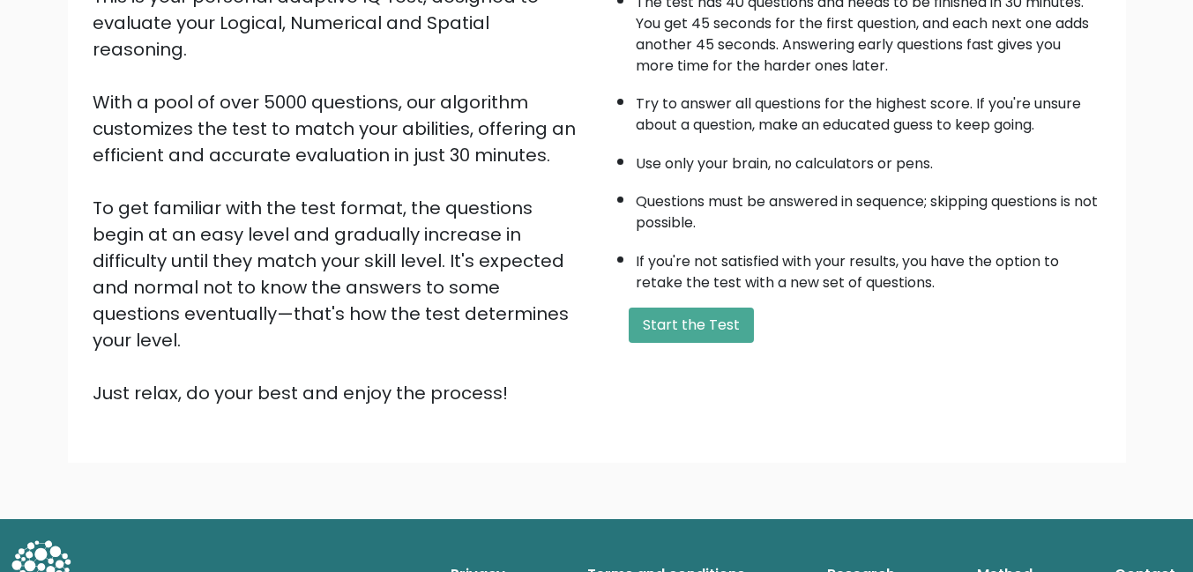
scroll to position [235, 0]
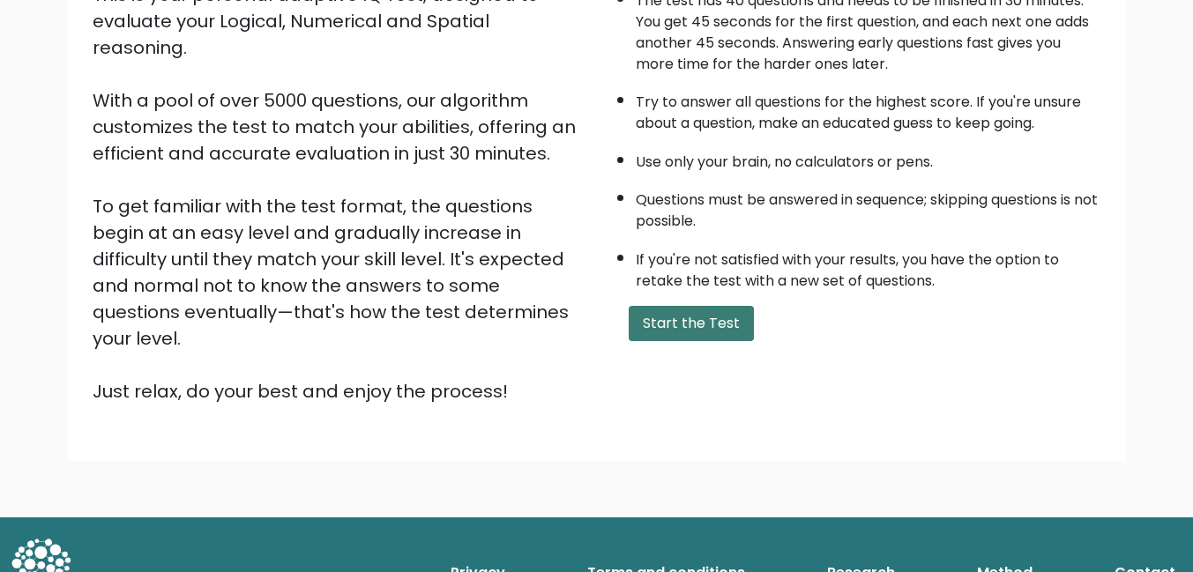
click at [690, 318] on button "Start the Test" at bounding box center [691, 323] width 125 height 35
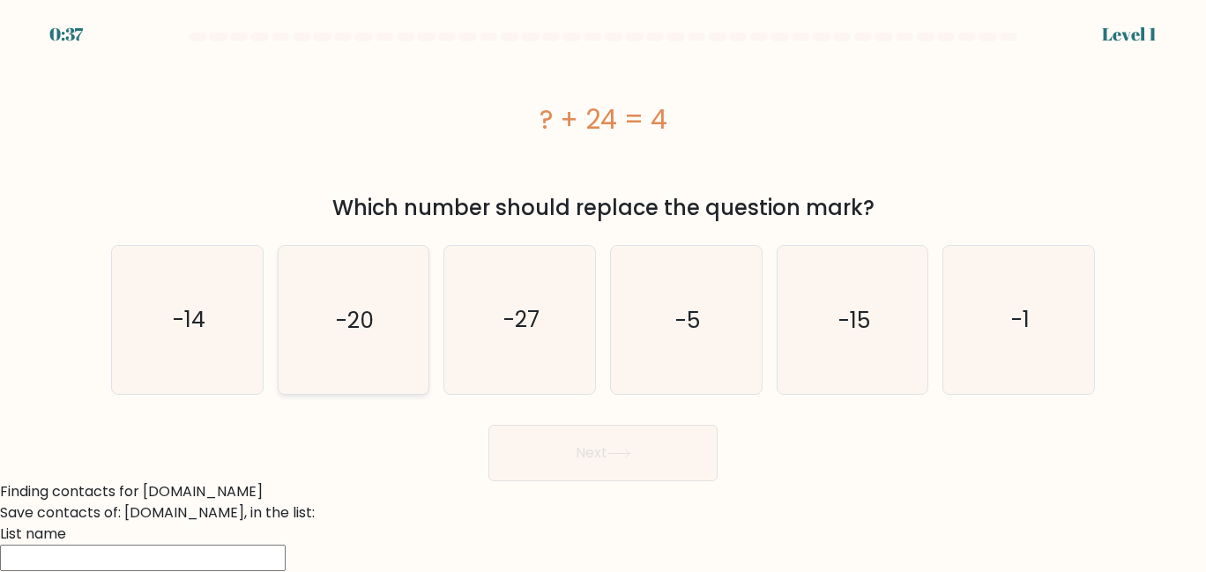
click at [378, 361] on icon "-20" at bounding box center [353, 320] width 148 height 148
click at [603, 291] on input "b. -20" at bounding box center [603, 289] width 1 height 4
radio input "true"
click at [593, 433] on button "Next" at bounding box center [602, 453] width 229 height 56
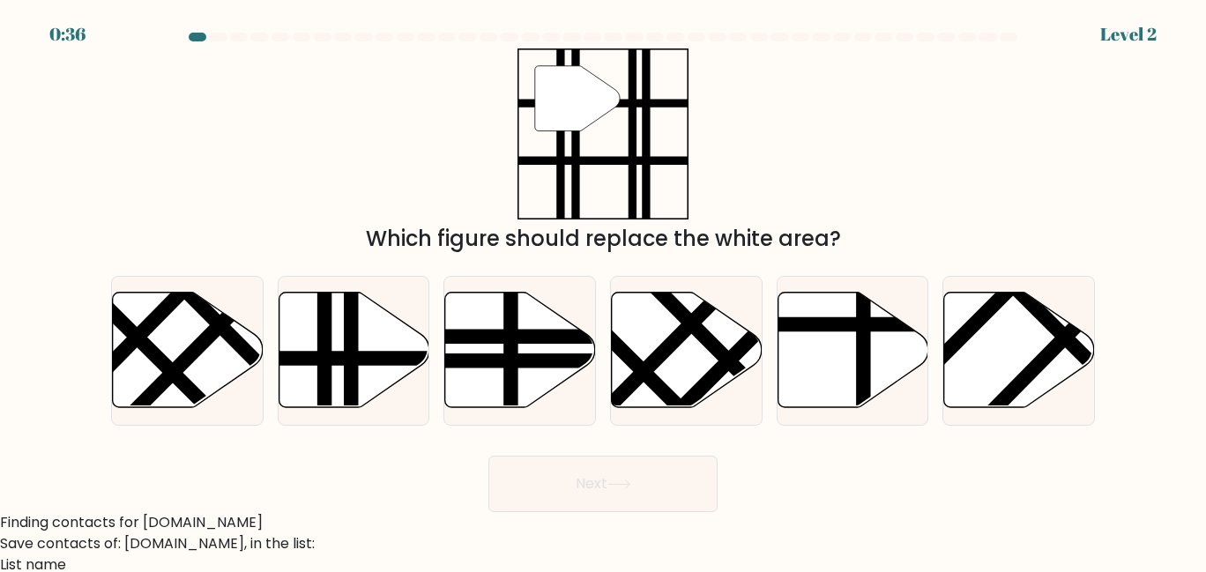
click at [589, 443] on form at bounding box center [603, 273] width 1206 height 480
click at [324, 354] on line at bounding box center [324, 413] width 0 height 303
click at [603, 291] on input "b." at bounding box center [603, 289] width 1 height 4
radio input "true"
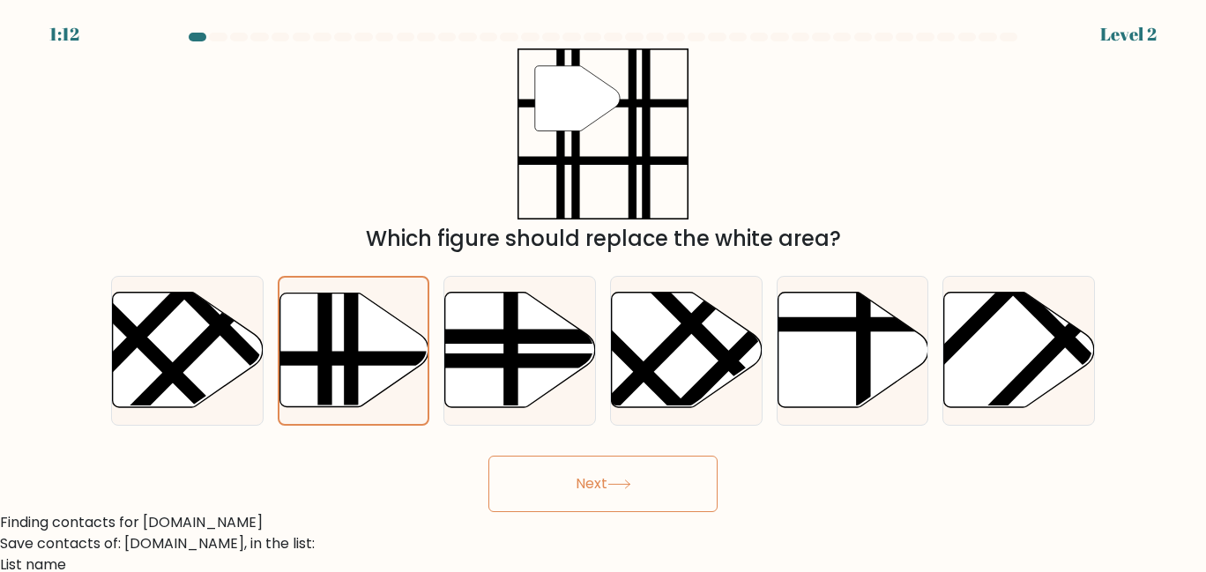
click at [528, 480] on button "Next" at bounding box center [602, 484] width 229 height 56
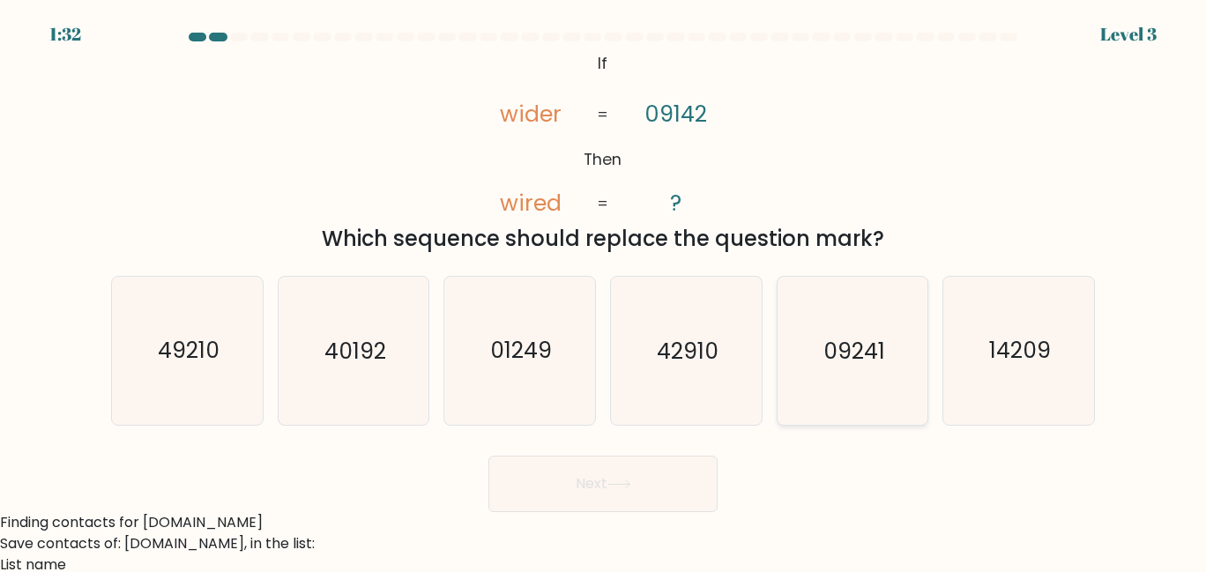
click at [881, 378] on icon "09241" at bounding box center [853, 351] width 148 height 148
click at [604, 291] on input "e. 09241" at bounding box center [603, 289] width 1 height 4
radio input "true"
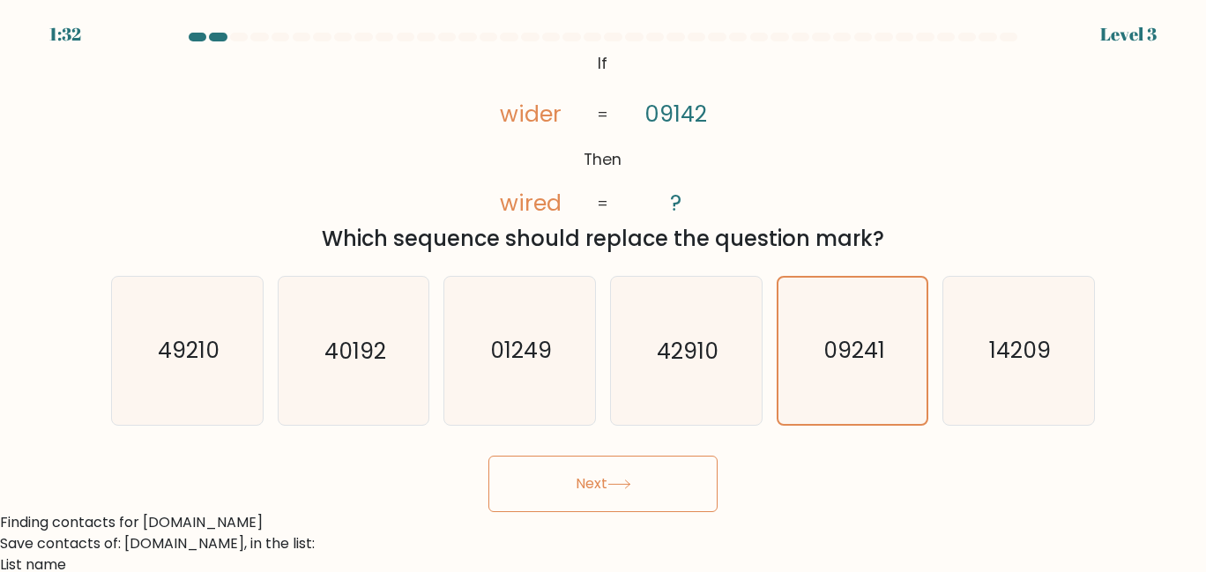
click at [555, 478] on button "Next" at bounding box center [602, 484] width 229 height 56
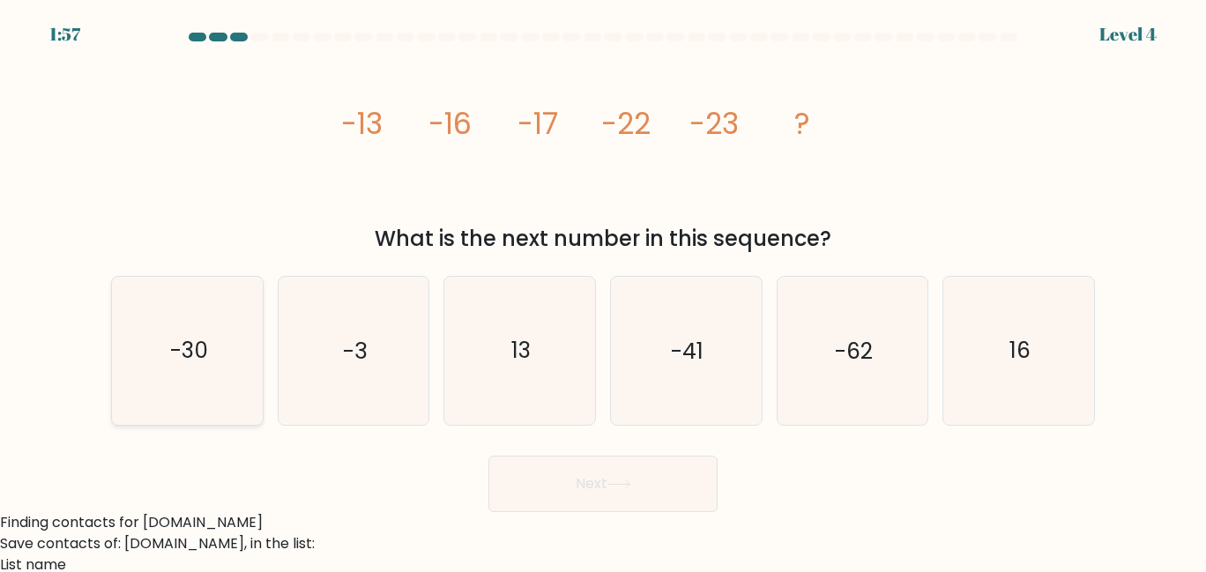
click at [255, 354] on icon "-30" at bounding box center [188, 351] width 148 height 148
click at [603, 291] on input "a. -30" at bounding box center [603, 289] width 1 height 4
radio input "true"
click at [560, 477] on button "Next" at bounding box center [602, 484] width 229 height 56
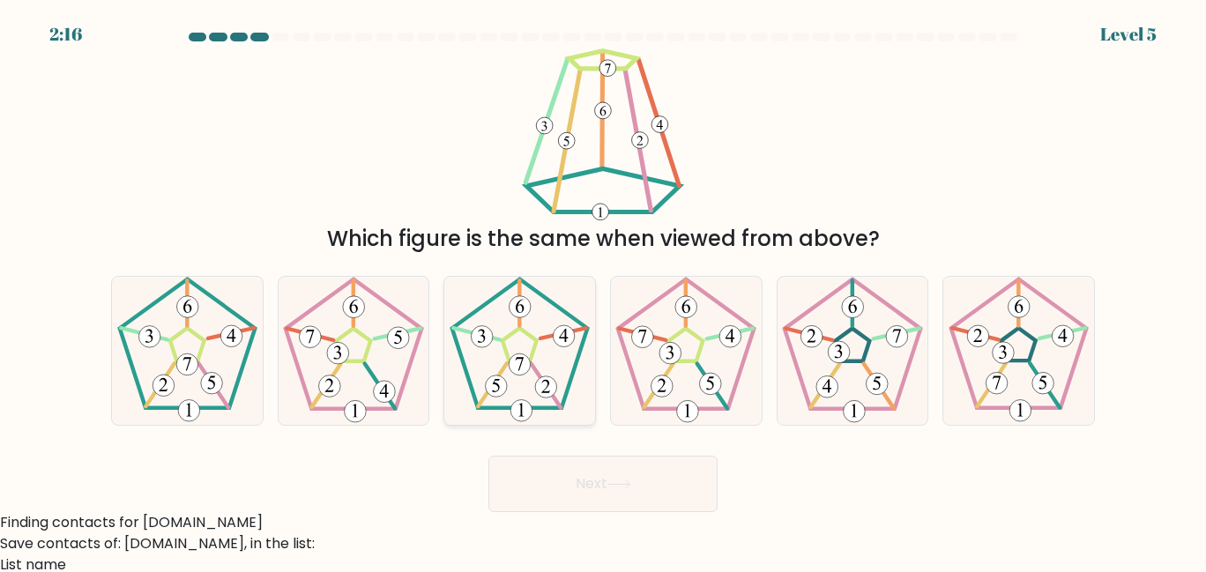
click at [513, 380] on icon at bounding box center [520, 351] width 148 height 148
click at [603, 291] on input "c." at bounding box center [603, 289] width 1 height 4
radio input "true"
click at [568, 475] on button "Next" at bounding box center [602, 484] width 229 height 56
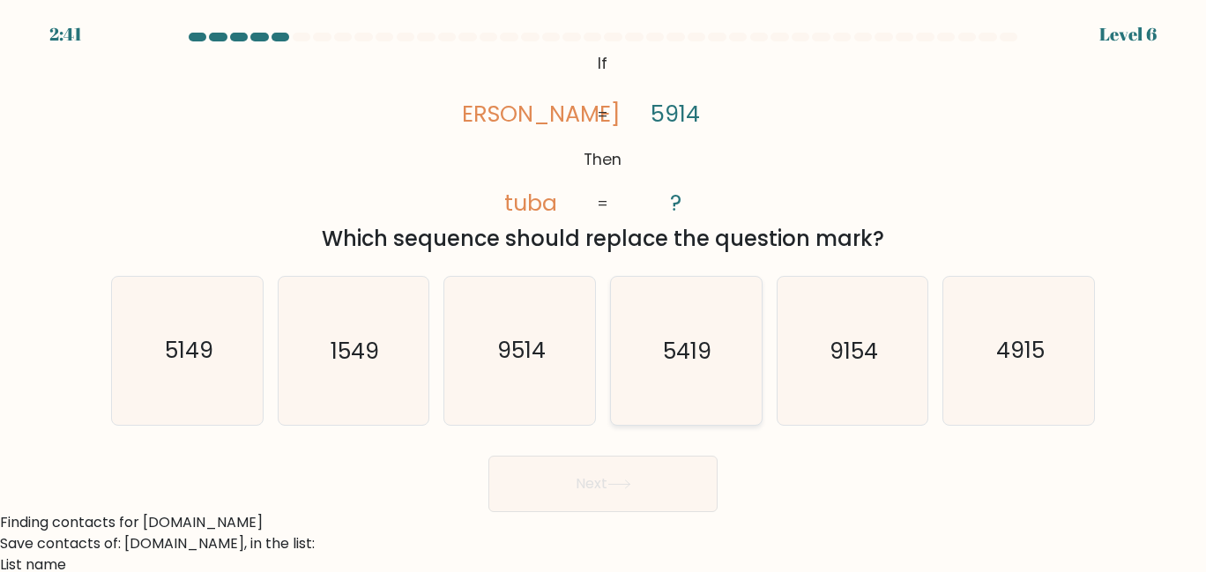
click at [663, 385] on icon "5419" at bounding box center [686, 351] width 148 height 148
click at [604, 291] on input "d. 5419" at bounding box center [603, 289] width 1 height 4
radio input "true"
click at [595, 463] on button "Next" at bounding box center [602, 484] width 229 height 56
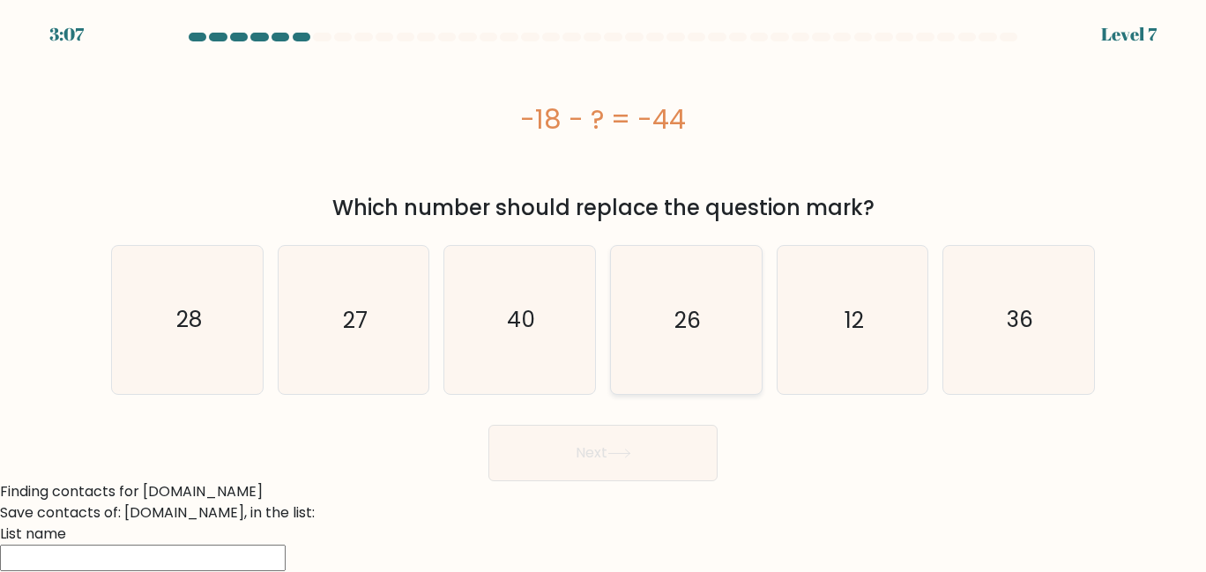
click at [735, 317] on icon "26" at bounding box center [686, 320] width 148 height 148
click at [604, 291] on input "d. 26" at bounding box center [603, 289] width 1 height 4
radio input "true"
click at [631, 450] on icon at bounding box center [619, 454] width 24 height 10
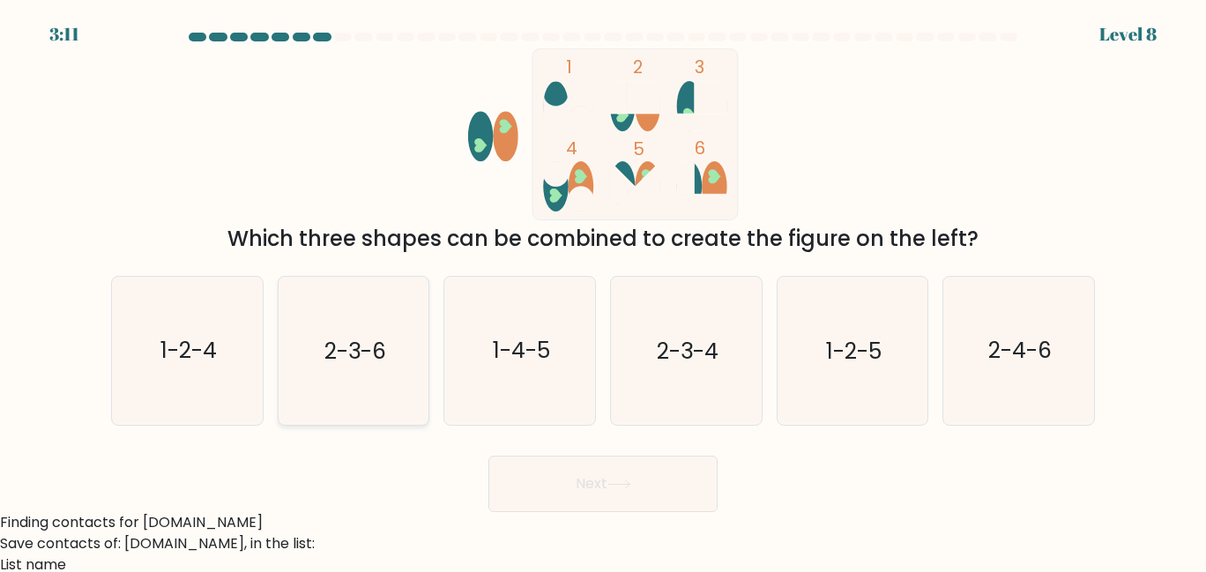
click at [385, 349] on text "2-3-6" at bounding box center [355, 350] width 62 height 31
click at [603, 291] on input "b. 2-3-6" at bounding box center [603, 289] width 1 height 4
radio input "true"
click at [549, 505] on button "Next" at bounding box center [602, 484] width 229 height 56
click at [556, 501] on button "Next" at bounding box center [602, 484] width 229 height 56
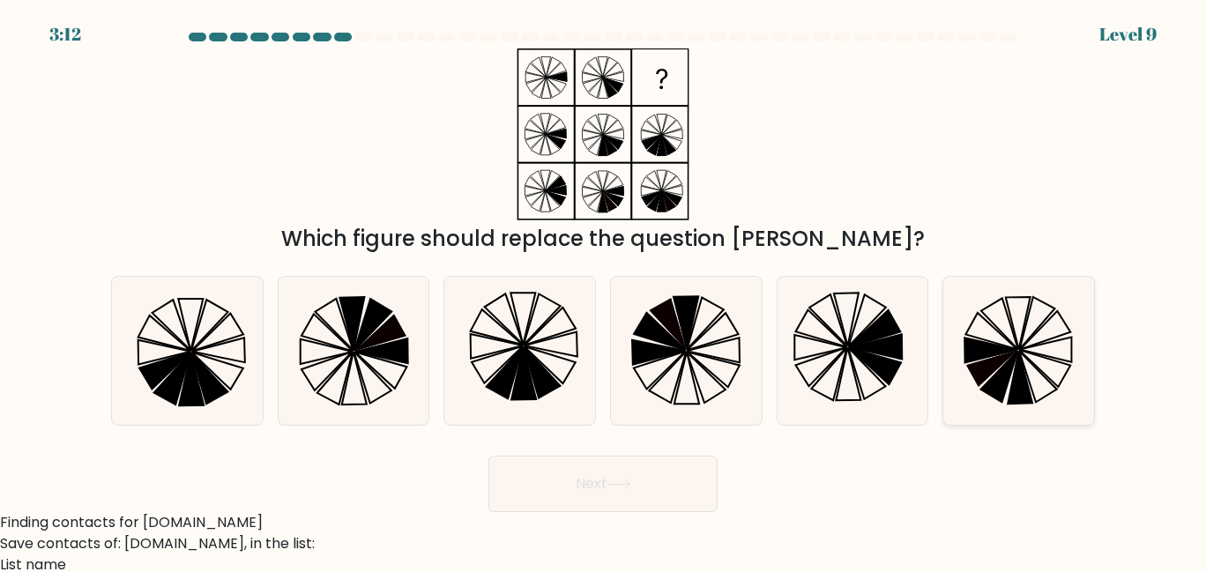
click at [1013, 398] on icon at bounding box center [1020, 377] width 25 height 53
click at [604, 291] on input "f." at bounding box center [603, 289] width 1 height 4
radio input "true"
click at [604, 476] on button "Next" at bounding box center [602, 484] width 229 height 56
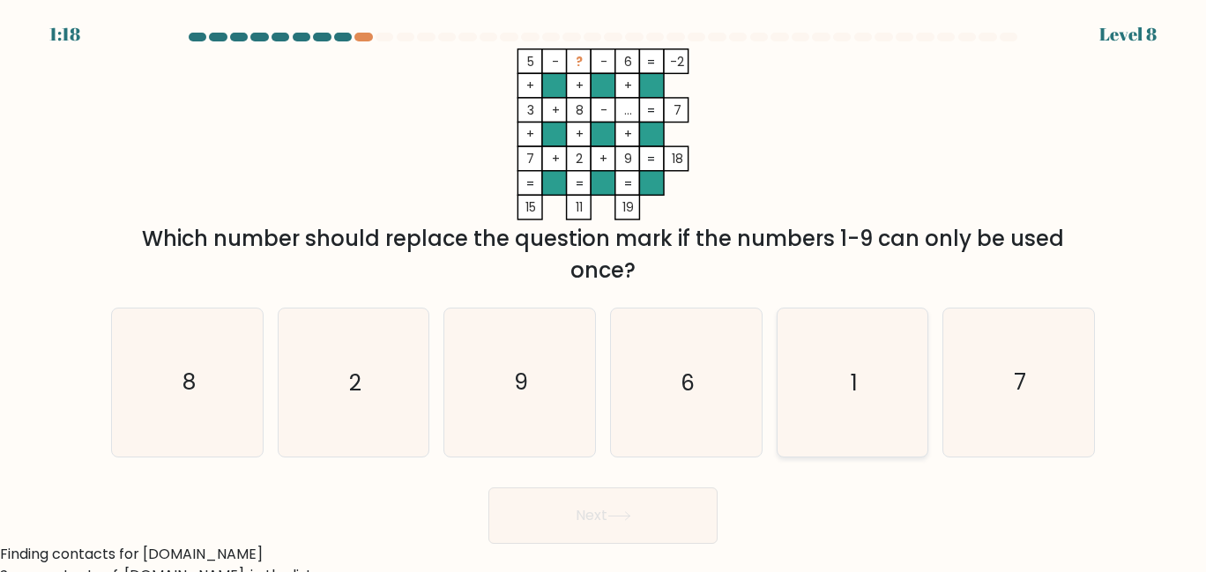
click at [840, 403] on icon "1" at bounding box center [853, 383] width 148 height 148
click at [604, 291] on input "e. 1" at bounding box center [603, 289] width 1 height 4
radio input "true"
click at [565, 517] on button "Next" at bounding box center [602, 516] width 229 height 56
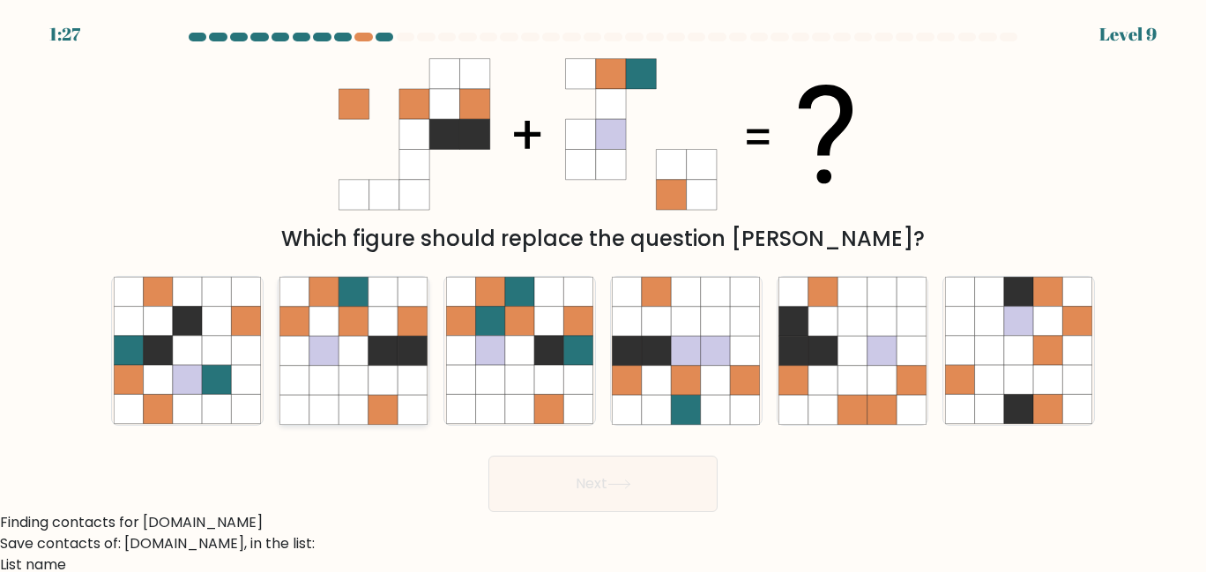
click at [387, 379] on icon at bounding box center [383, 379] width 29 height 29
click at [603, 291] on input "b." at bounding box center [603, 289] width 1 height 4
radio input "true"
click at [637, 487] on button "Next" at bounding box center [602, 484] width 229 height 56
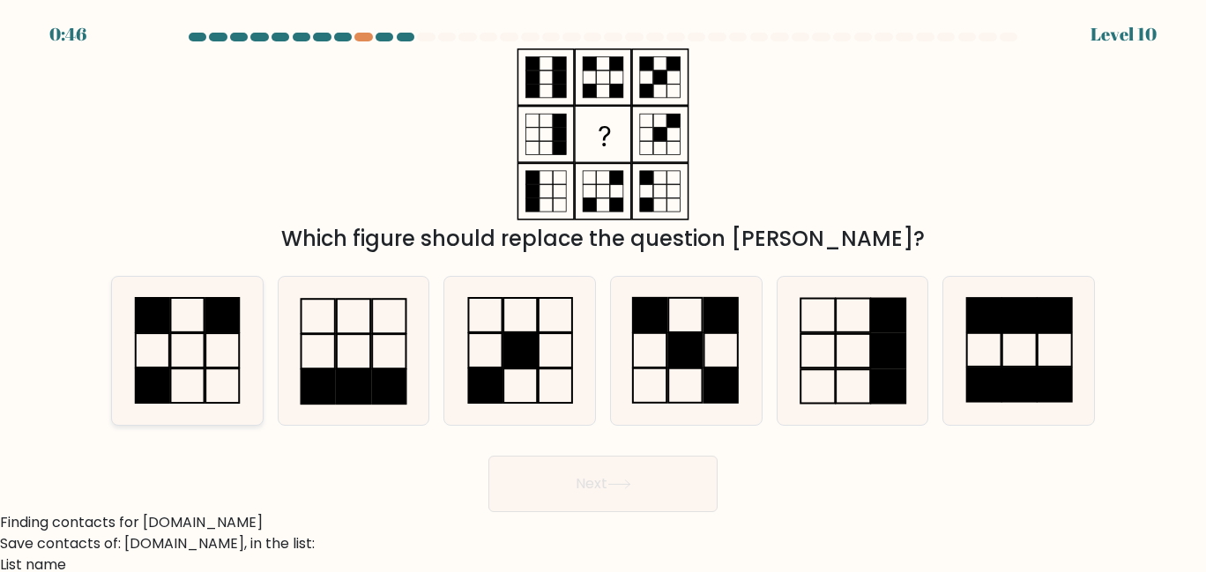
click at [173, 359] on icon at bounding box center [188, 351] width 148 height 148
click at [603, 291] on input "a." at bounding box center [603, 289] width 1 height 4
radio input "true"
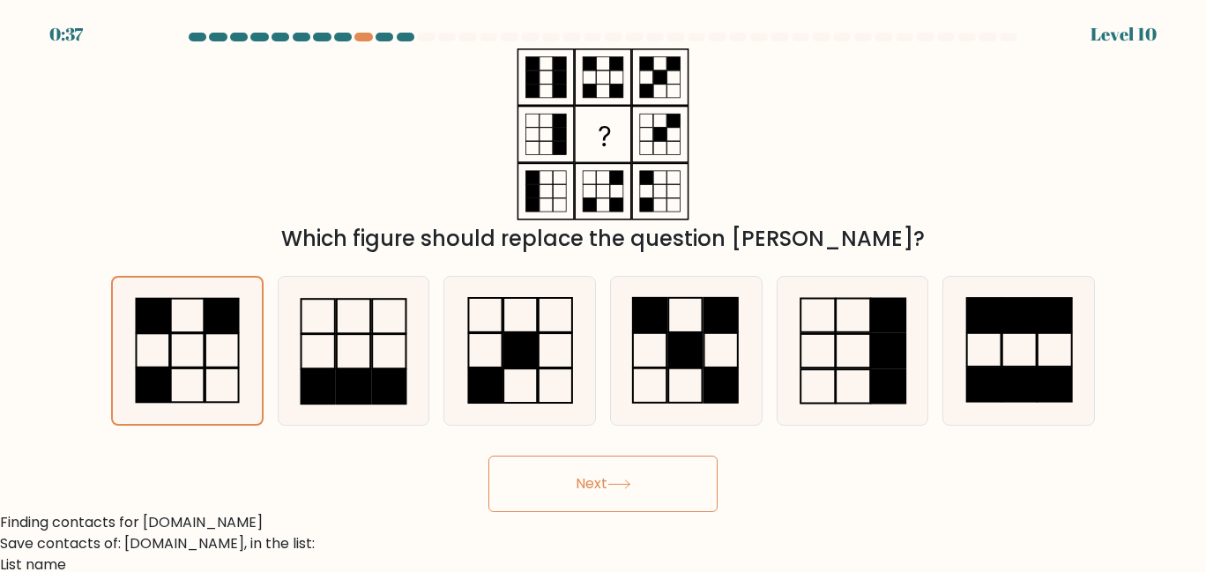
click at [568, 468] on button "Next" at bounding box center [602, 484] width 229 height 56
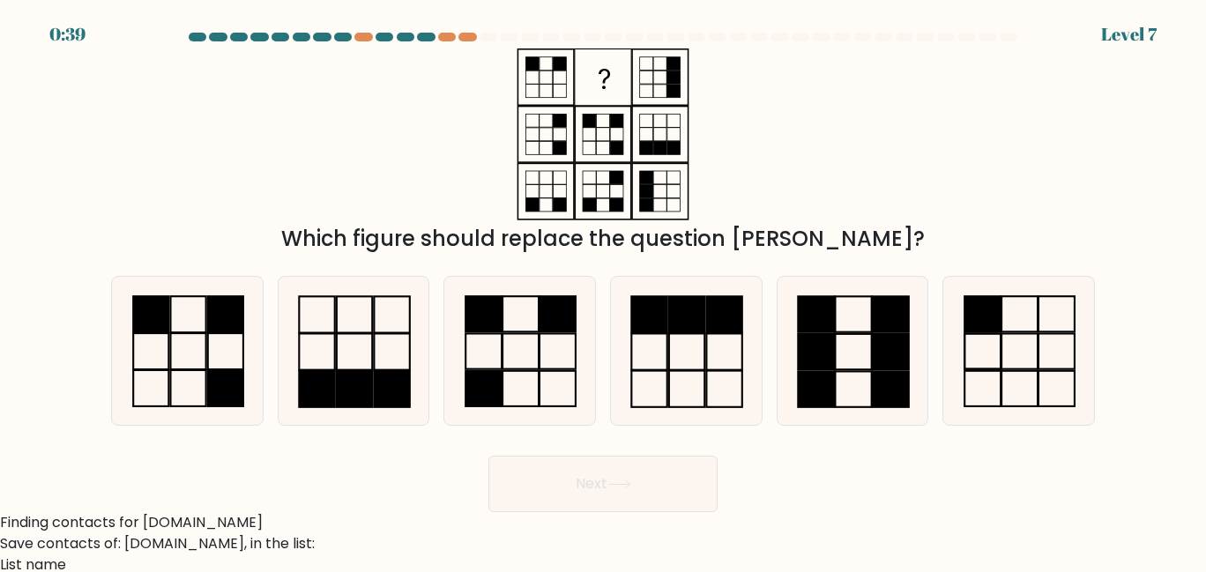
click at [406, 496] on div "Next" at bounding box center [603, 479] width 1005 height 65
click at [442, 37] on div at bounding box center [447, 37] width 18 height 9
click at [493, 350] on icon at bounding box center [520, 351] width 148 height 148
click at [603, 291] on input "c." at bounding box center [603, 289] width 1 height 4
radio input "true"
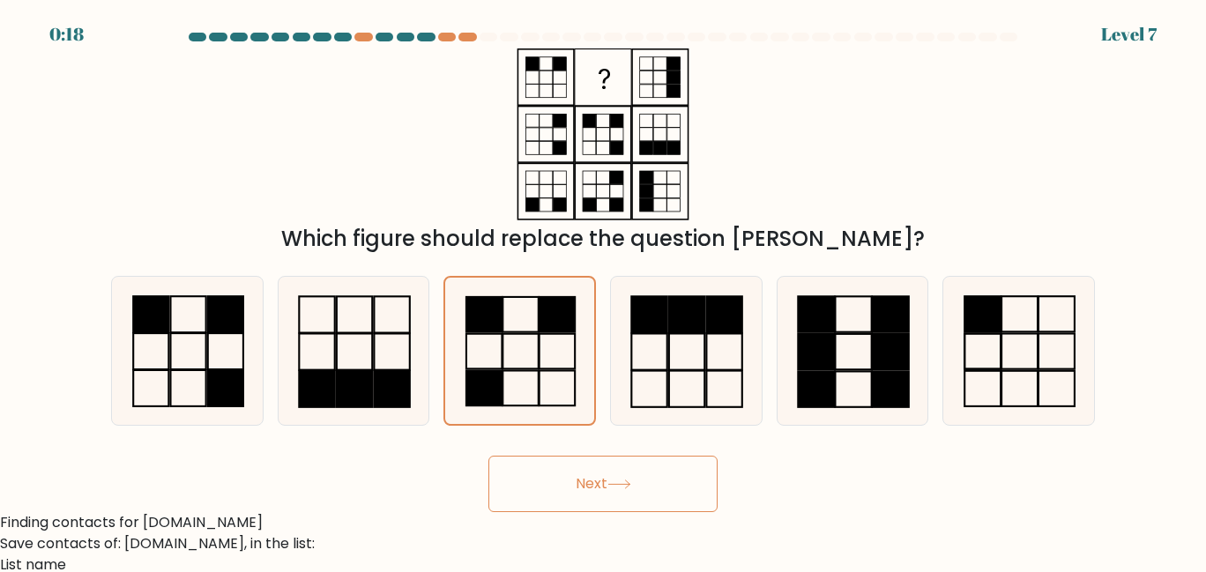
click at [572, 485] on button "Next" at bounding box center [602, 484] width 229 height 56
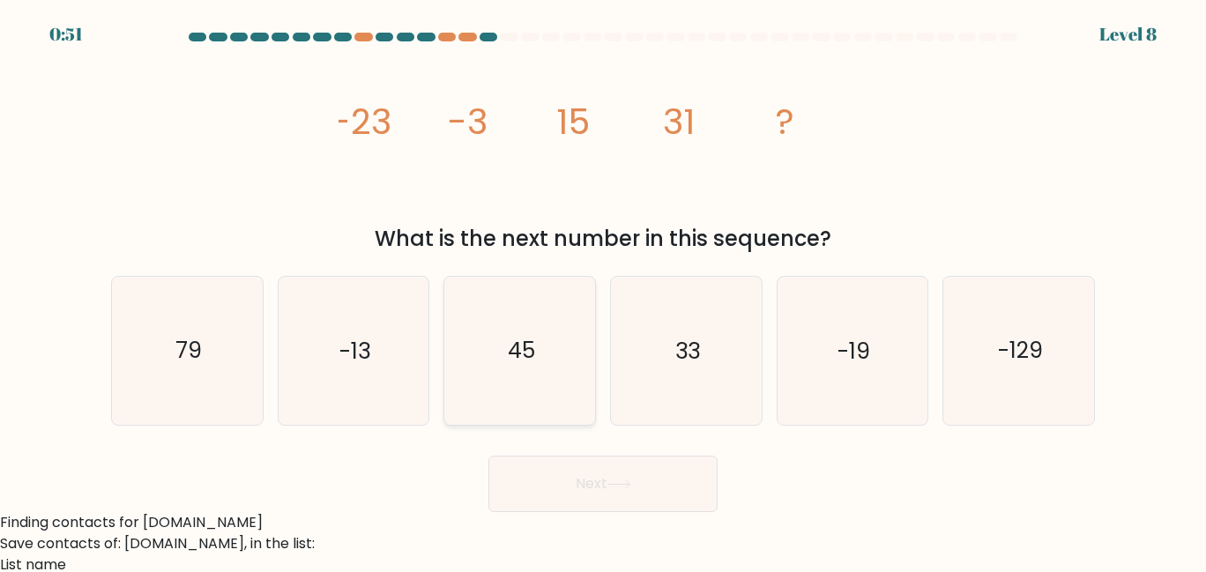
click at [549, 361] on icon "45" at bounding box center [520, 351] width 148 height 148
click at [603, 291] on input "c. 45" at bounding box center [603, 289] width 1 height 4
radio input "true"
click at [600, 471] on button "Next" at bounding box center [602, 484] width 229 height 56
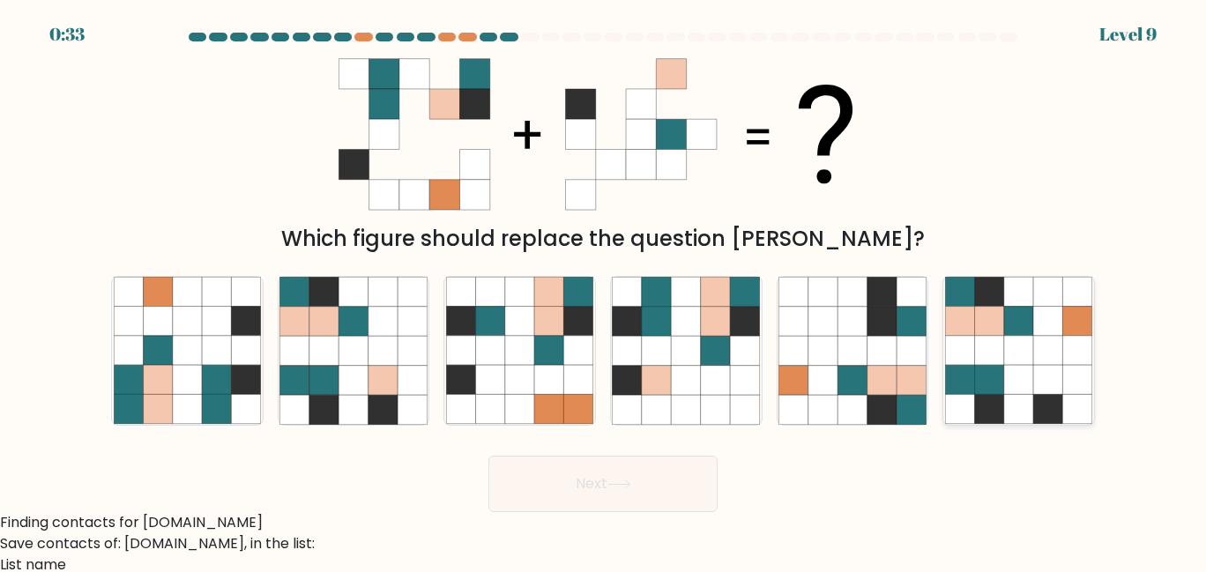
click at [1043, 351] on icon at bounding box center [1047, 350] width 29 height 29
click at [604, 291] on input "f." at bounding box center [603, 289] width 1 height 4
radio input "true"
click at [592, 496] on button "Next" at bounding box center [602, 484] width 229 height 56
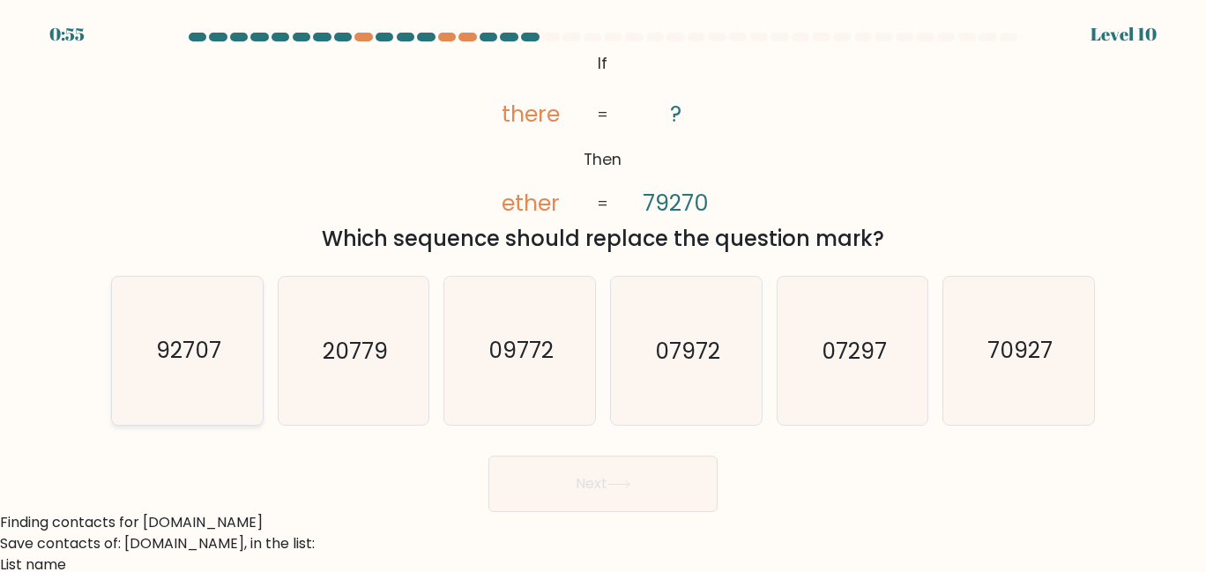
click at [185, 358] on text "92707" at bounding box center [188, 350] width 65 height 31
click at [603, 291] on input "a. 92707" at bounding box center [603, 289] width 1 height 4
radio input "true"
click at [583, 497] on button "Next" at bounding box center [602, 484] width 229 height 56
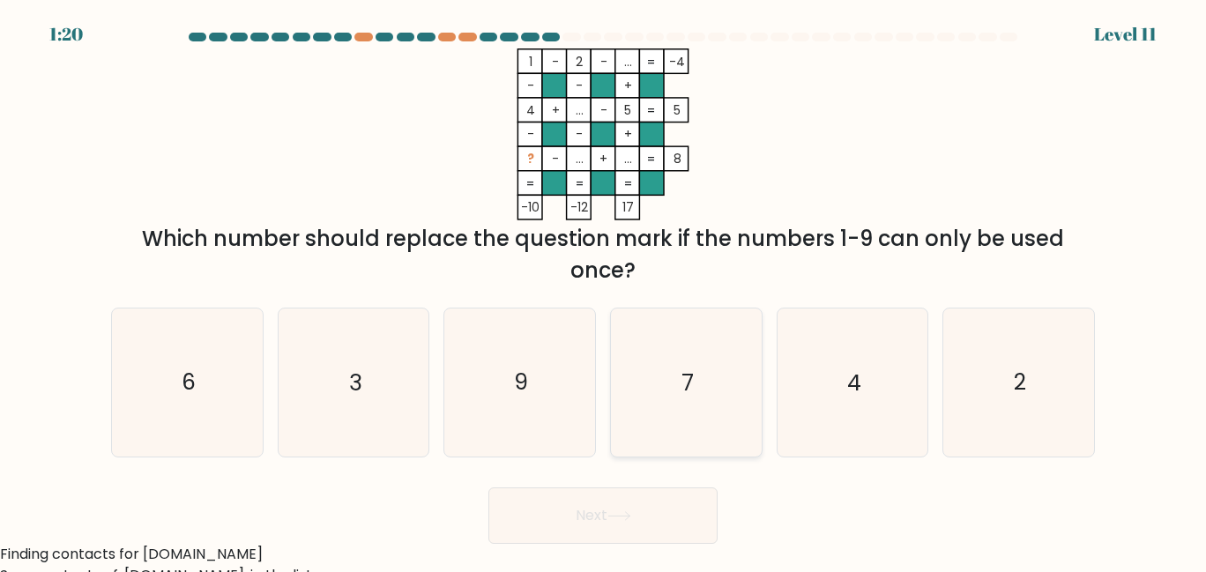
click at [690, 399] on icon "7" at bounding box center [686, 383] width 148 height 148
click at [604, 291] on input "d. 7" at bounding box center [603, 289] width 1 height 4
radio input "true"
click at [664, 525] on button "Next" at bounding box center [602, 516] width 229 height 56
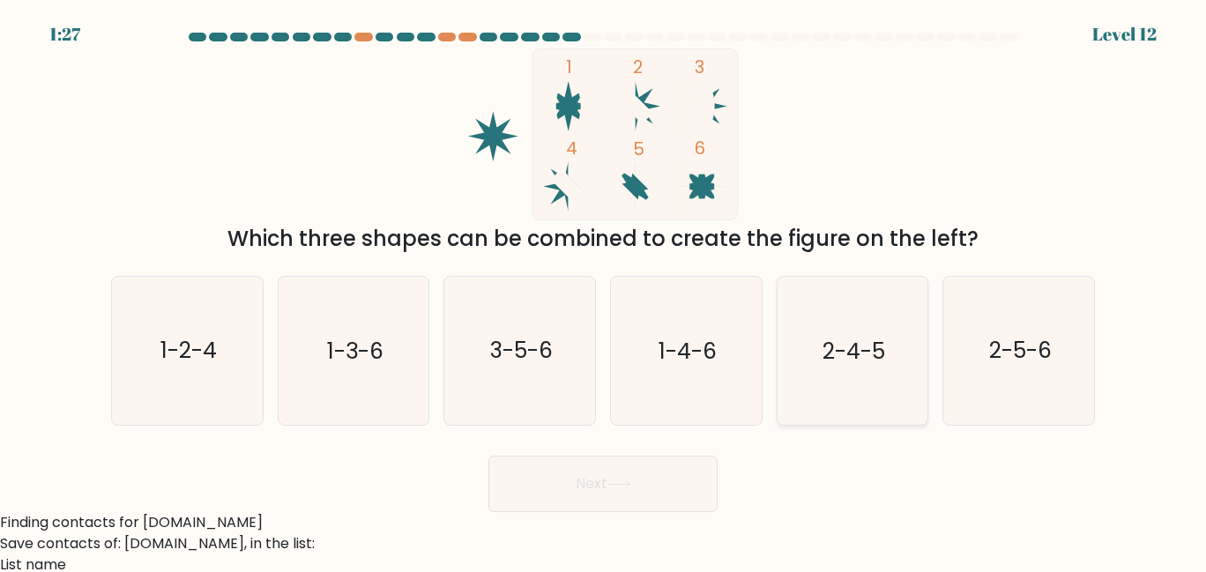
click at [876, 360] on text "2-4-5" at bounding box center [854, 350] width 63 height 31
click at [604, 291] on input "e. 2-4-5" at bounding box center [603, 289] width 1 height 4
radio input "true"
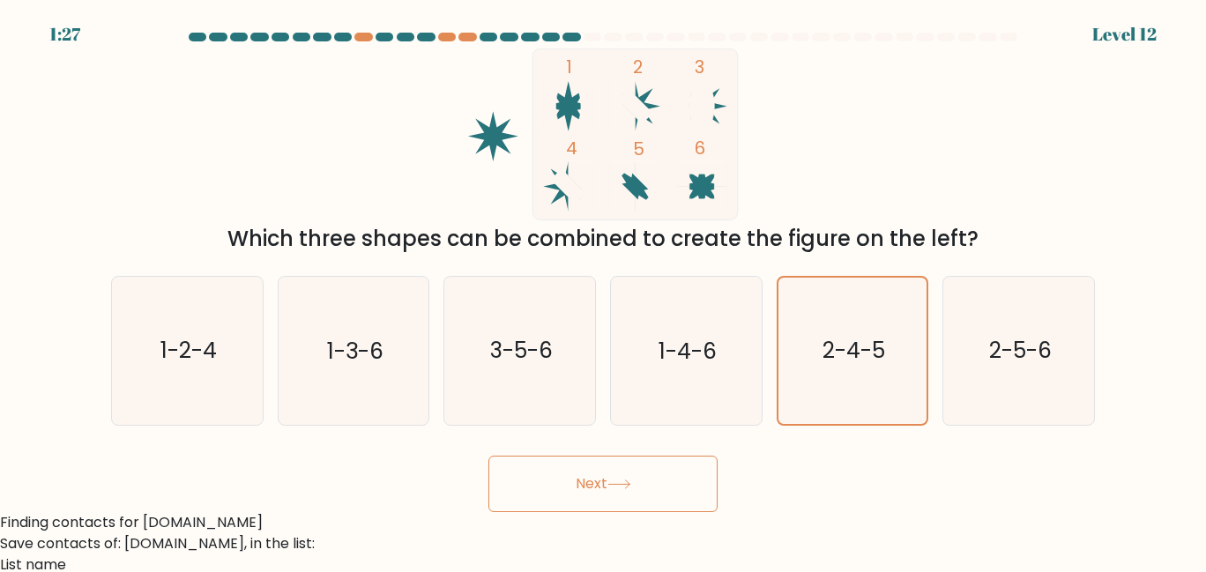
click at [627, 492] on button "Next" at bounding box center [602, 484] width 229 height 56
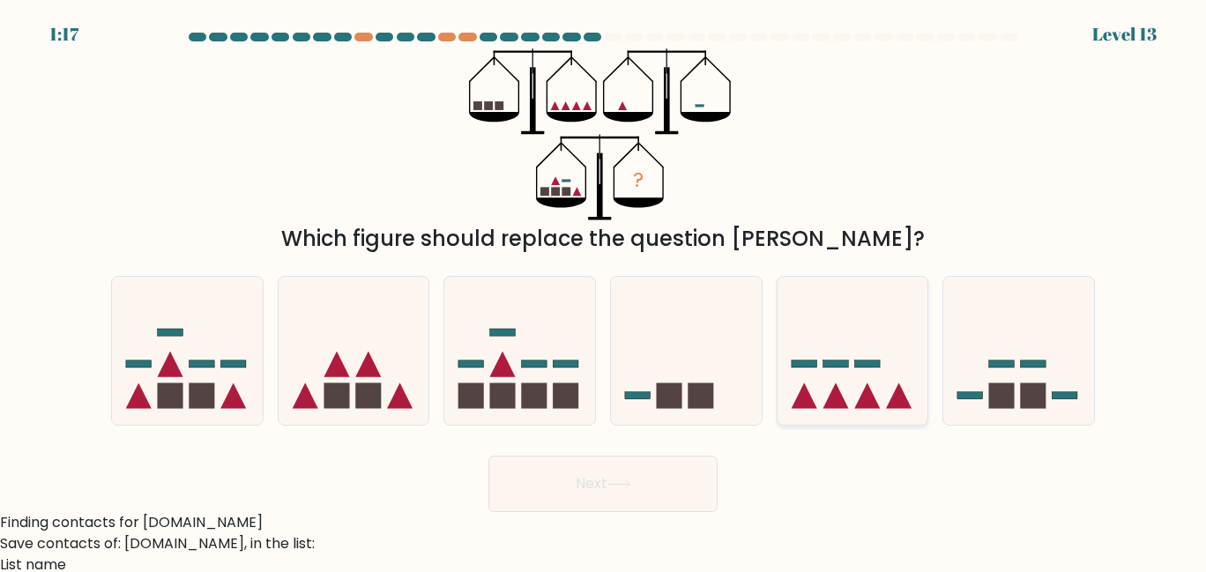
click at [826, 349] on icon at bounding box center [853, 350] width 151 height 124
click at [604, 291] on input "e." at bounding box center [603, 289] width 1 height 4
radio input "true"
click at [675, 508] on button "Next" at bounding box center [602, 484] width 229 height 56
click at [675, 498] on button "Next" at bounding box center [602, 484] width 229 height 56
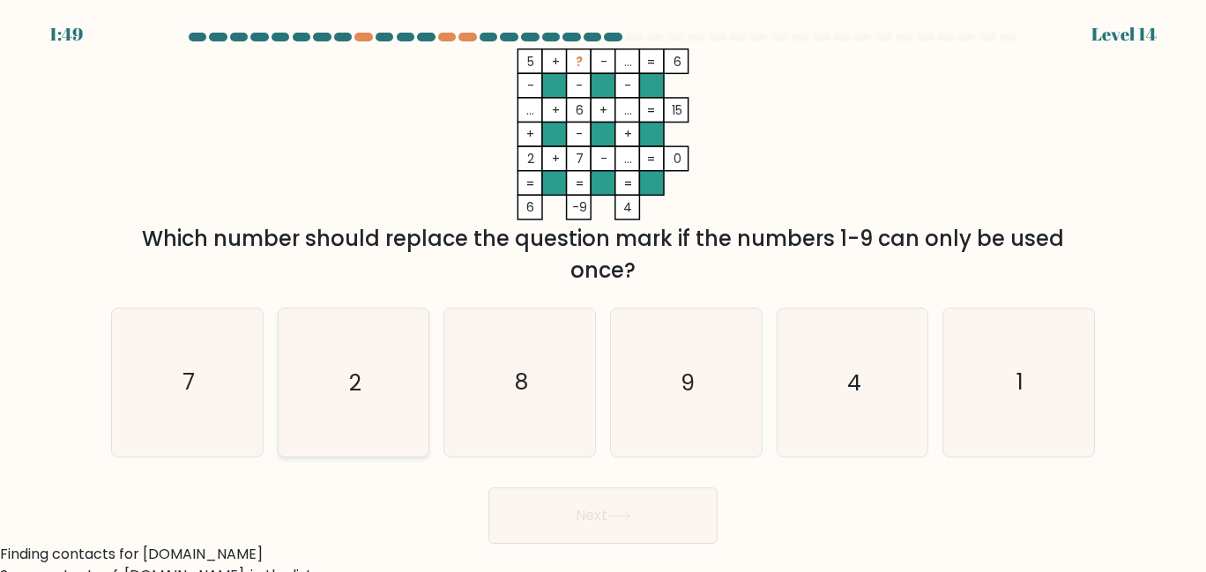
click at [297, 414] on icon "2" at bounding box center [353, 383] width 148 height 148
click at [603, 291] on input "b. 2" at bounding box center [603, 289] width 1 height 4
radio input "true"
click at [671, 513] on button "Next" at bounding box center [602, 516] width 229 height 56
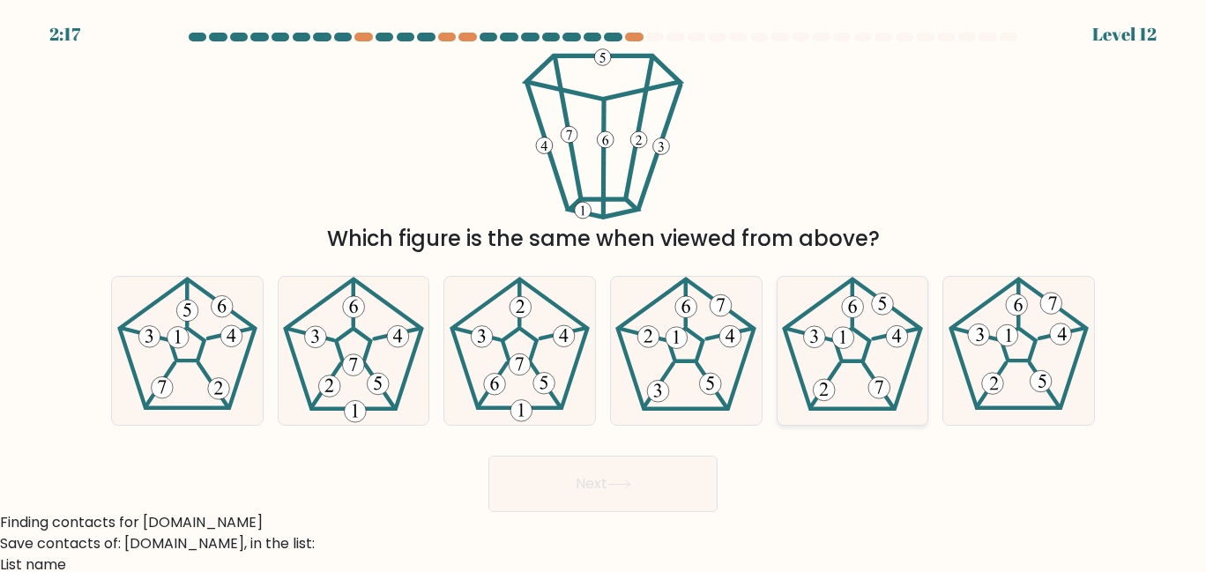
click at [845, 395] on icon at bounding box center [853, 351] width 148 height 148
click at [604, 291] on input "e." at bounding box center [603, 289] width 1 height 4
radio input "true"
click at [659, 488] on button "Next" at bounding box center [602, 484] width 229 height 56
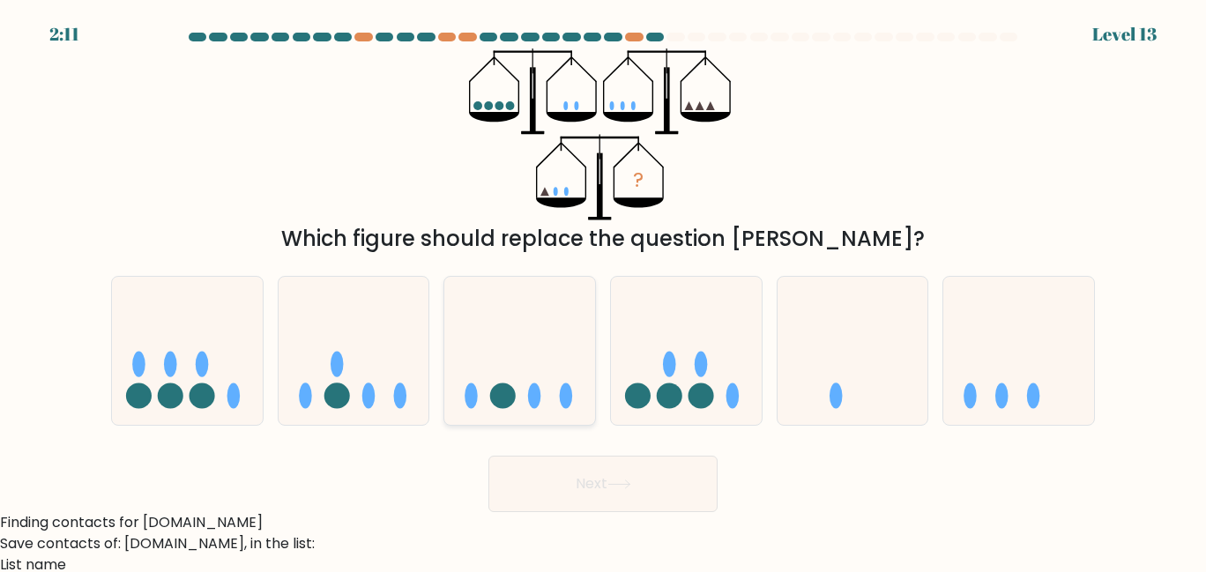
click at [537, 358] on icon at bounding box center [519, 350] width 151 height 124
click at [603, 291] on input "c." at bounding box center [603, 289] width 1 height 4
radio input "true"
click at [652, 491] on button "Next" at bounding box center [602, 484] width 229 height 56
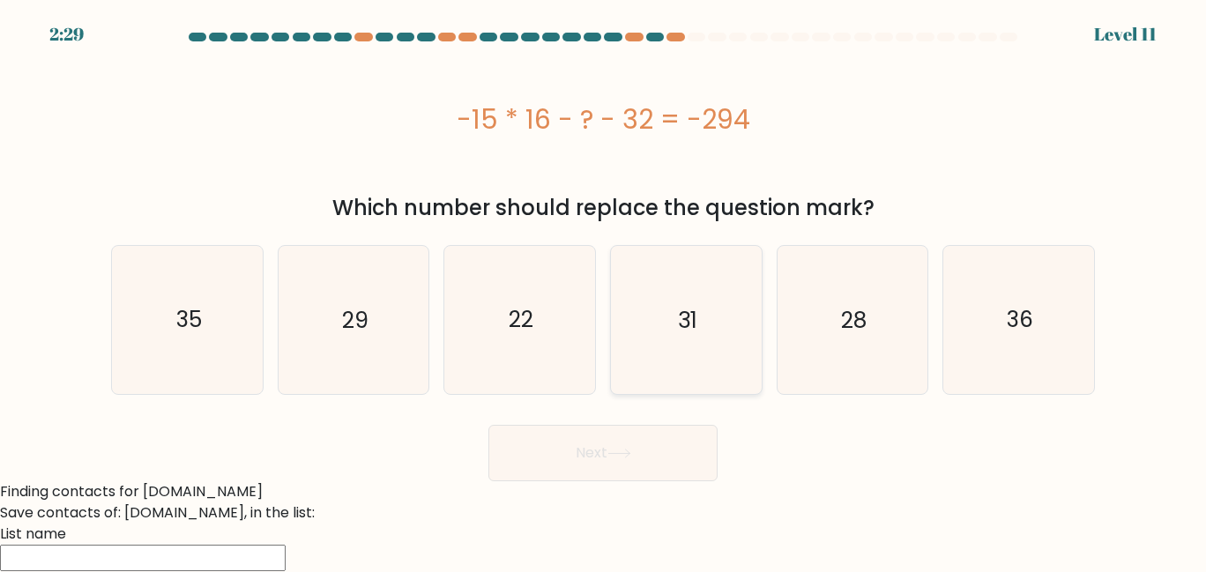
click at [693, 363] on icon "31" at bounding box center [686, 320] width 148 height 148
click at [604, 291] on input "d. 31" at bounding box center [603, 289] width 1 height 4
radio input "true"
click at [659, 443] on button "Next" at bounding box center [602, 453] width 229 height 56
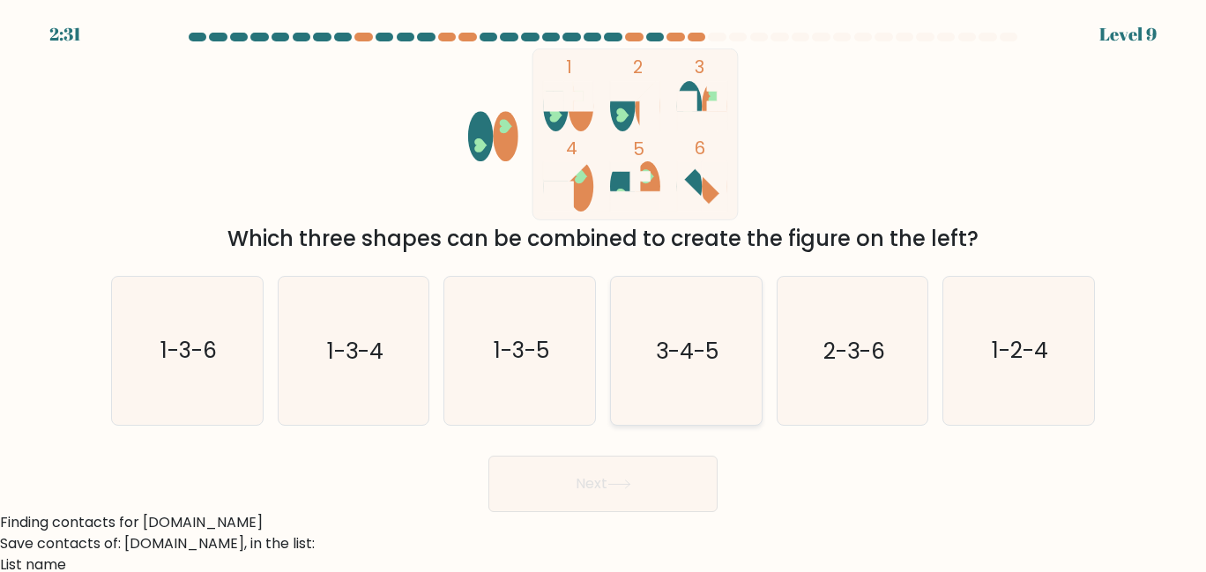
click at [690, 351] on text "3-4-5" at bounding box center [687, 350] width 63 height 31
click at [604, 291] on input "d. 3-4-5" at bounding box center [603, 289] width 1 height 4
radio input "true"
click at [601, 486] on button "Next" at bounding box center [602, 484] width 229 height 56
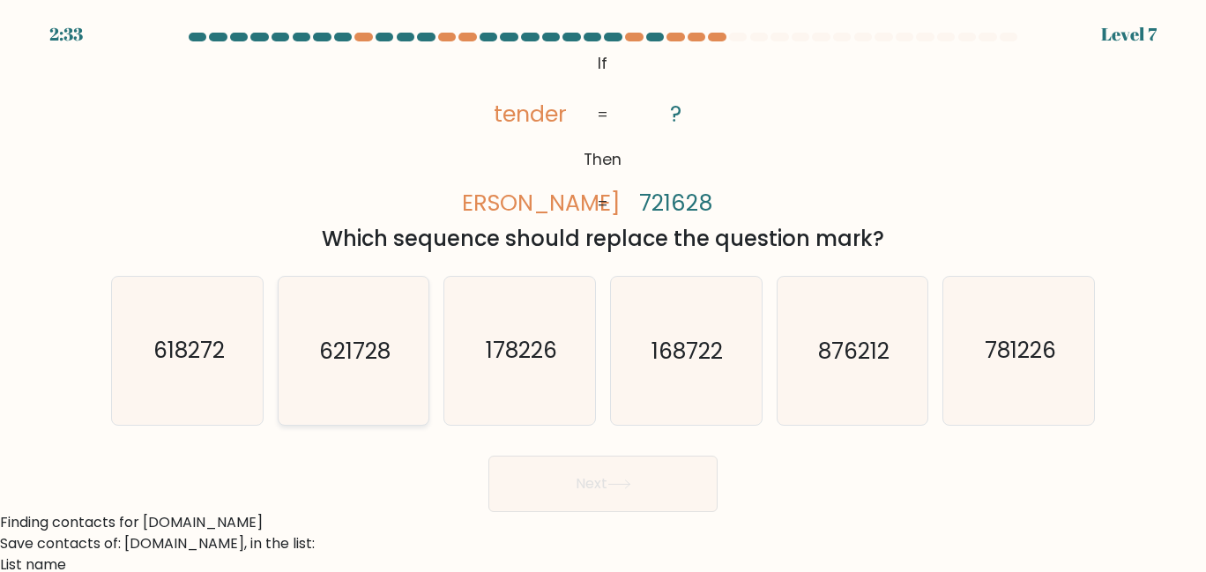
click at [333, 336] on text "621728" at bounding box center [354, 350] width 71 height 31
click at [603, 291] on input "b. 621728" at bounding box center [603, 289] width 1 height 4
radio input "true"
click at [579, 488] on button "Next" at bounding box center [602, 484] width 229 height 56
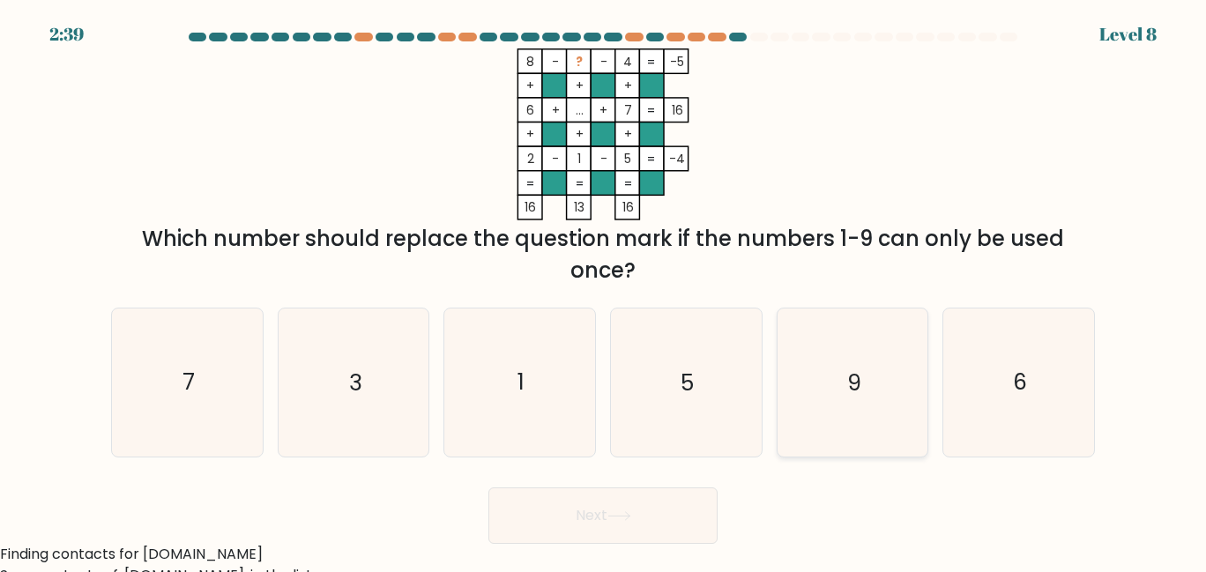
click at [903, 363] on icon "9" at bounding box center [853, 383] width 148 height 148
click at [604, 291] on input "e. 9" at bounding box center [603, 289] width 1 height 4
radio input "true"
click at [651, 501] on button "Next" at bounding box center [602, 516] width 229 height 56
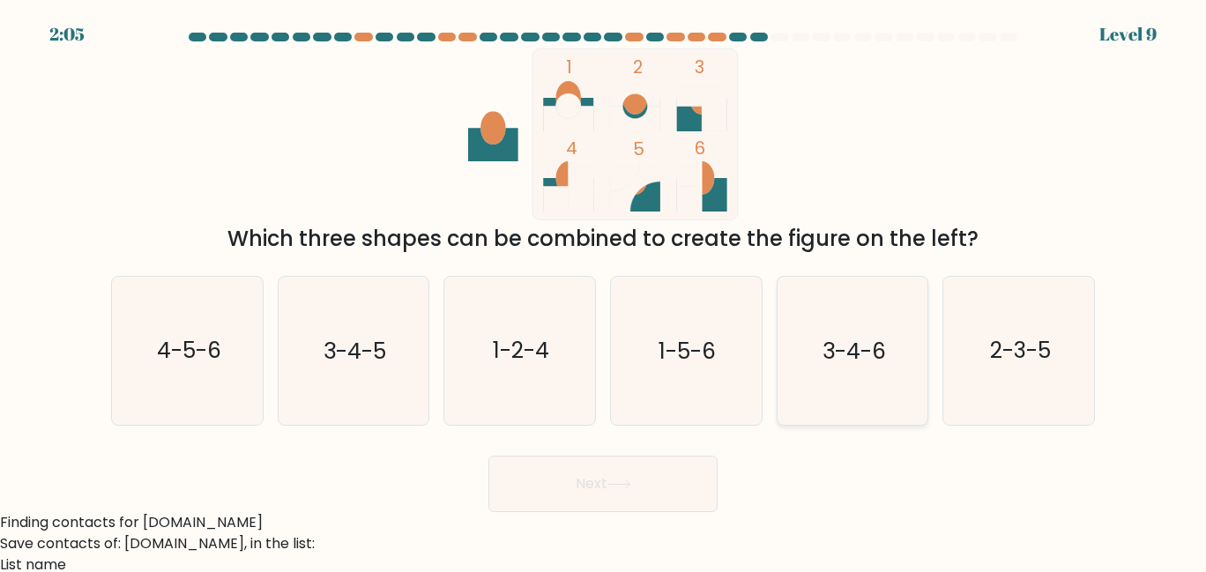
click at [846, 339] on text "3-4-6" at bounding box center [854, 350] width 63 height 31
click at [604, 291] on input "e. 3-4-6" at bounding box center [603, 289] width 1 height 4
radio input "true"
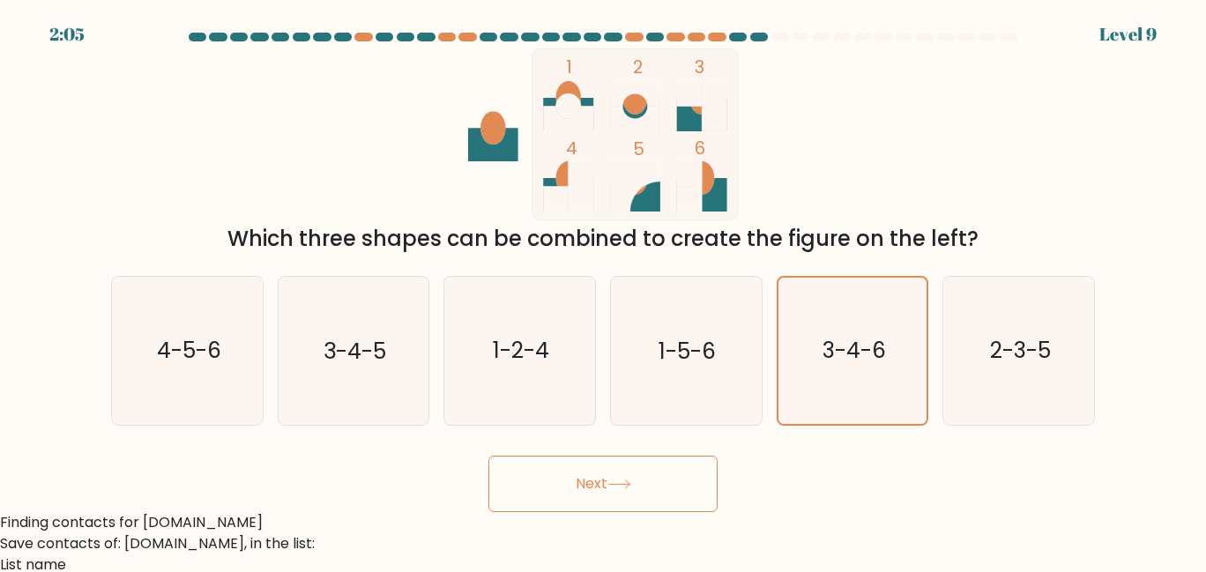
click at [638, 480] on button "Next" at bounding box center [602, 484] width 229 height 56
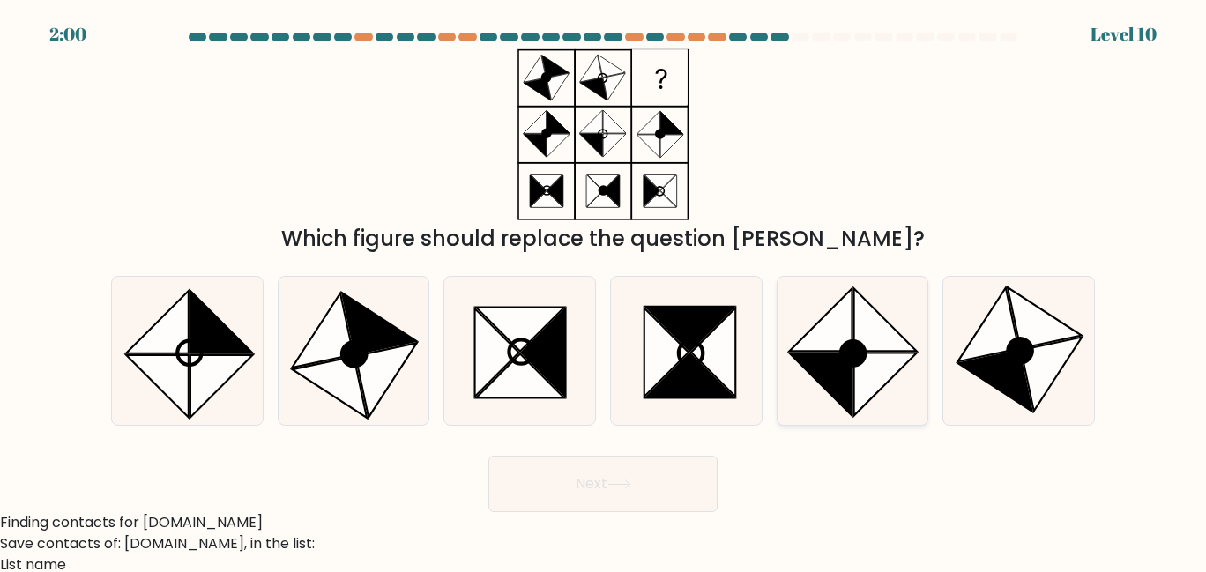
click at [841, 347] on circle at bounding box center [853, 353] width 34 height 34
click at [604, 291] on input "e." at bounding box center [603, 289] width 1 height 4
radio input "true"
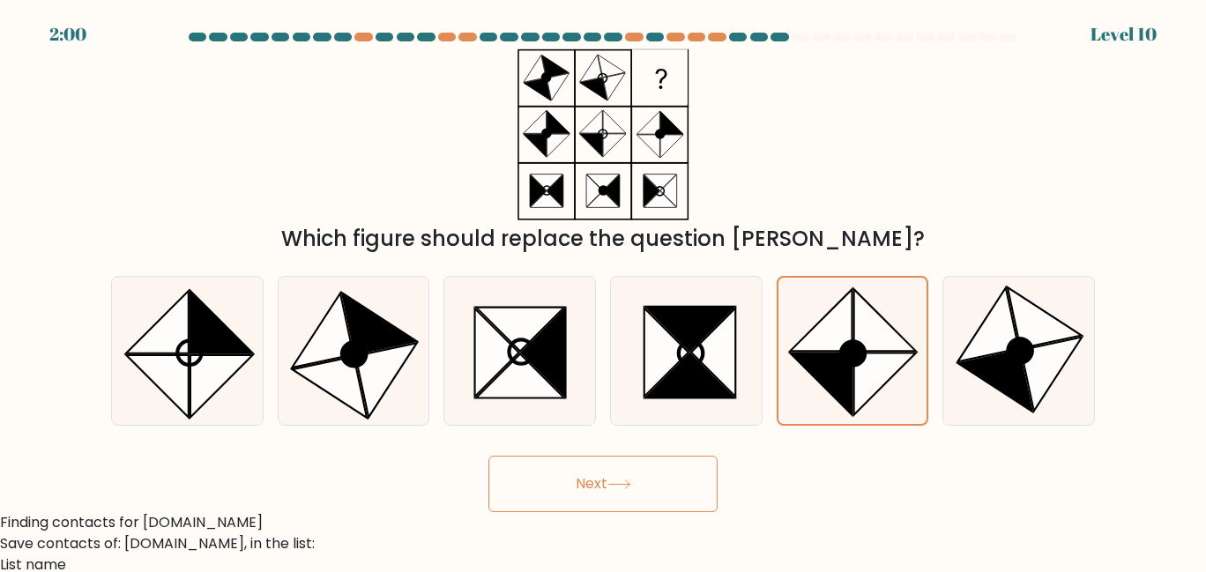
click at [633, 473] on button "Next" at bounding box center [602, 484] width 229 height 56
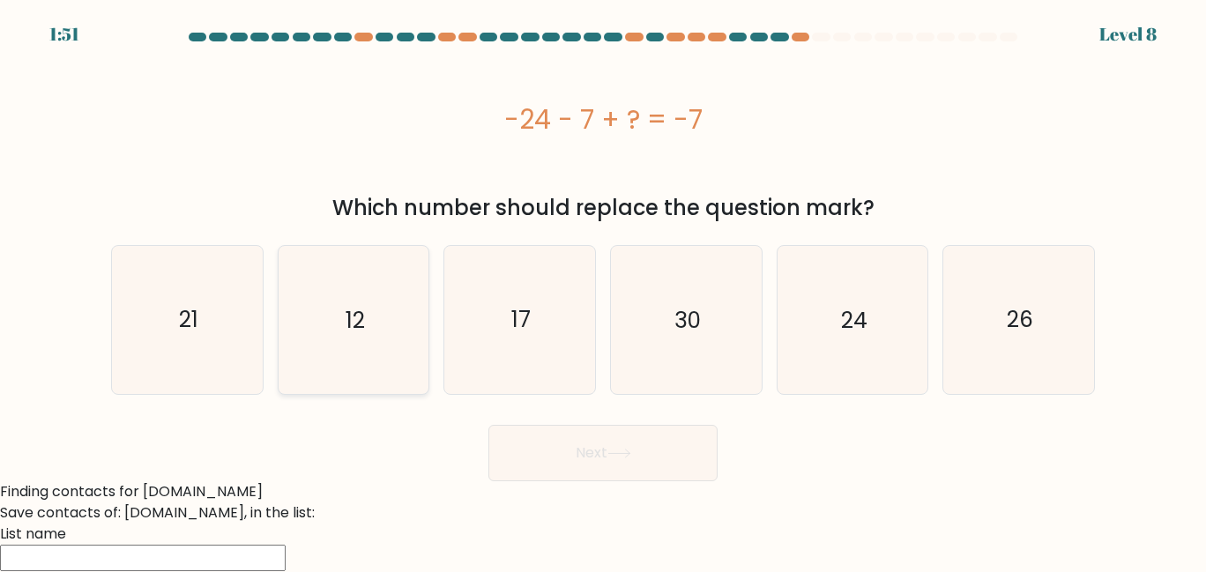
click at [369, 310] on icon "12" at bounding box center [353, 320] width 148 height 148
click at [603, 291] on input "b. 12" at bounding box center [603, 289] width 1 height 4
radio input "true"
click at [578, 475] on button "Next" at bounding box center [602, 453] width 229 height 56
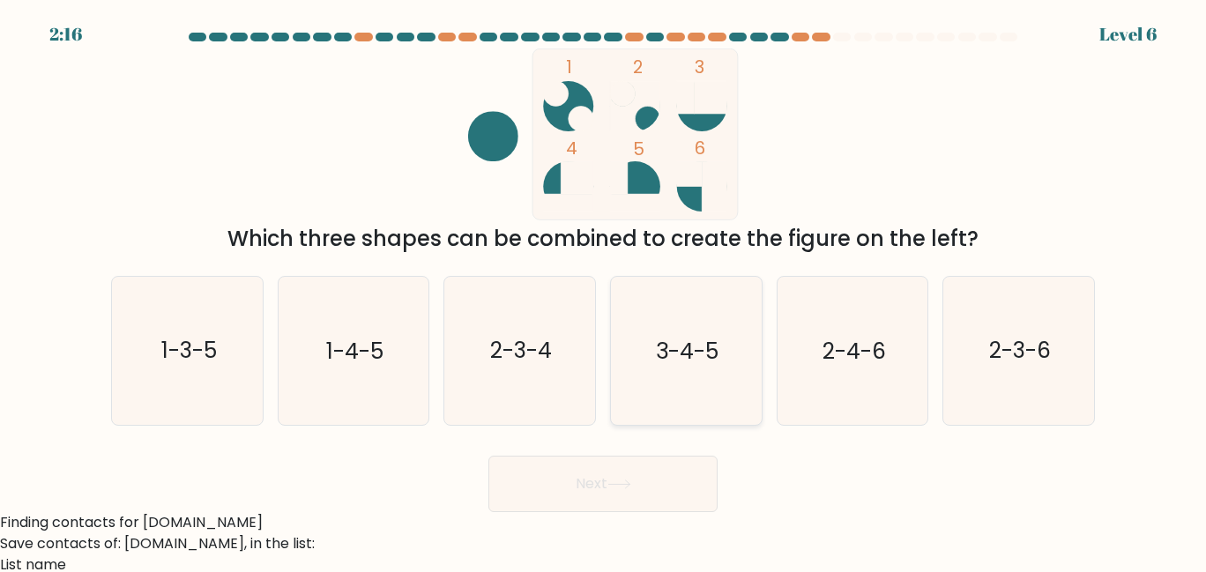
click at [658, 359] on text "3-4-5" at bounding box center [687, 350] width 63 height 31
click at [604, 291] on input "d. 3-4-5" at bounding box center [603, 289] width 1 height 4
radio input "true"
click at [637, 466] on button "Next" at bounding box center [602, 484] width 229 height 56
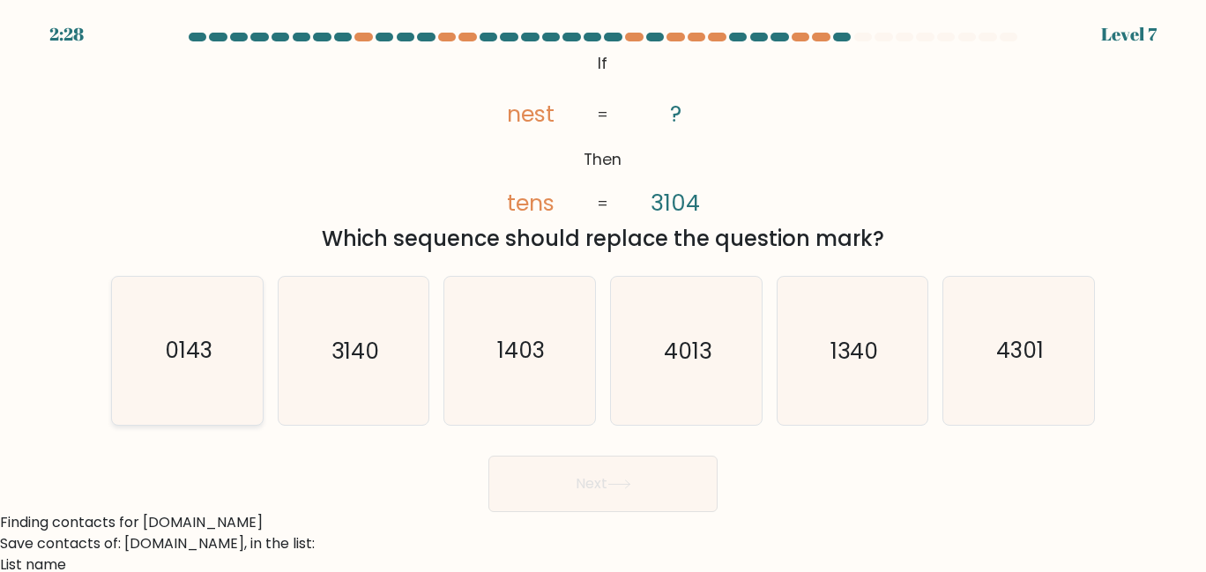
click at [183, 349] on text "0143" at bounding box center [189, 350] width 48 height 31
click at [603, 291] on input "a. 0143" at bounding box center [603, 289] width 1 height 4
radio input "true"
click at [632, 508] on button "Next" at bounding box center [602, 484] width 229 height 56
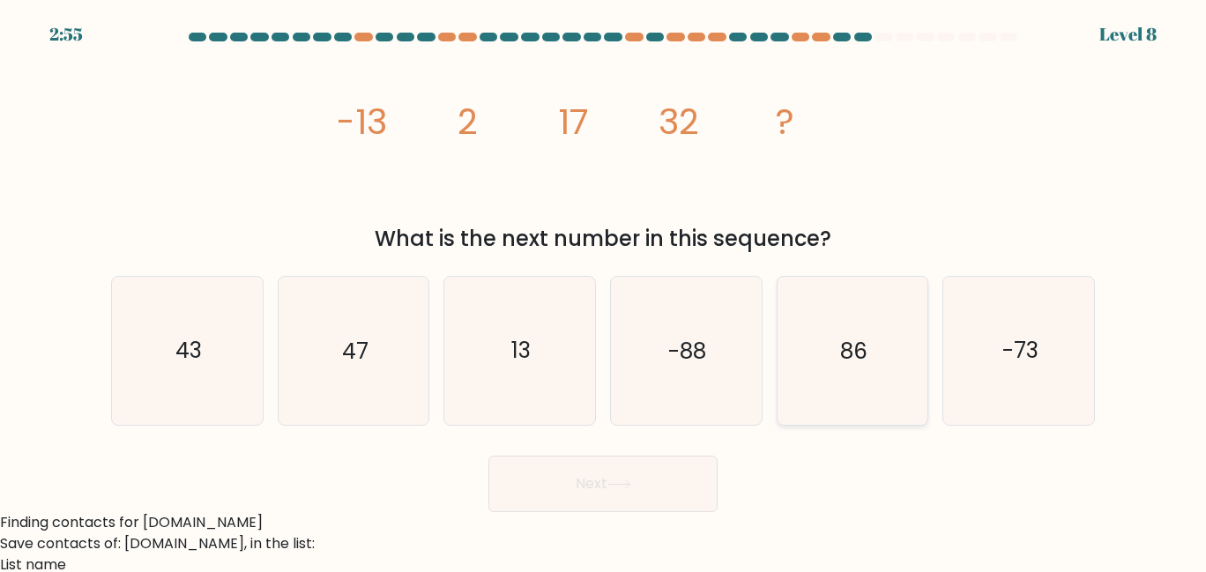
click at [857, 389] on icon "86" at bounding box center [853, 351] width 148 height 148
click at [604, 291] on input "e. 86" at bounding box center [603, 289] width 1 height 4
radio input "true"
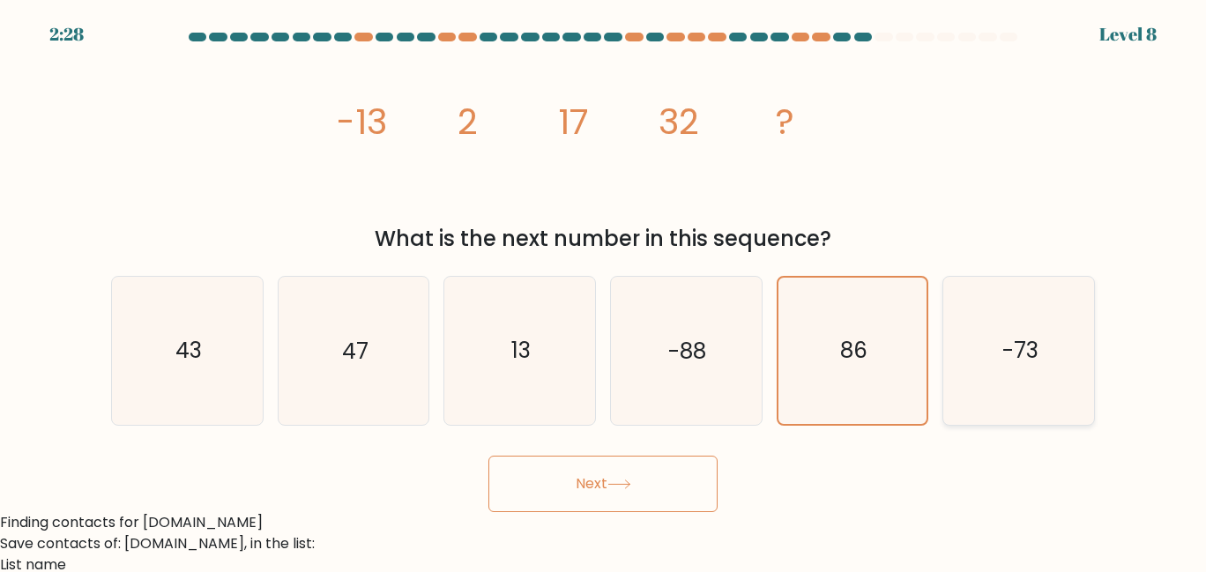
click at [972, 370] on icon "-73" at bounding box center [1019, 351] width 148 height 148
click at [604, 291] on input "f. -73" at bounding box center [603, 289] width 1 height 4
radio input "true"
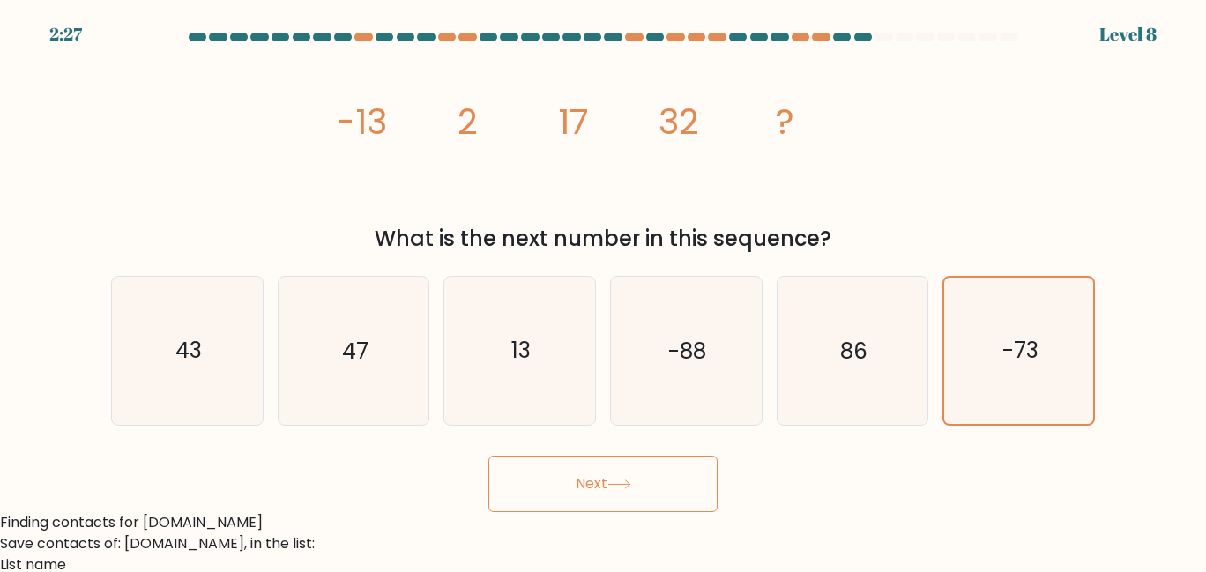
click at [667, 505] on button "Next" at bounding box center [602, 484] width 229 height 56
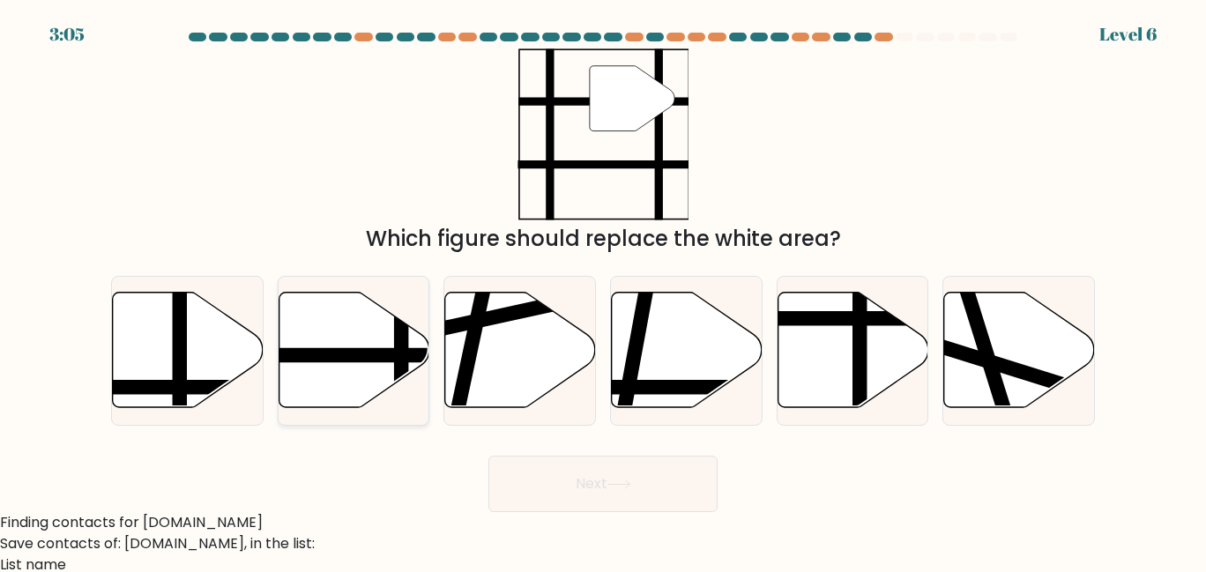
click at [319, 339] on icon at bounding box center [354, 351] width 151 height 116
click at [603, 291] on input "b." at bounding box center [603, 289] width 1 height 4
radio input "true"
click at [570, 492] on button "Next" at bounding box center [602, 484] width 229 height 56
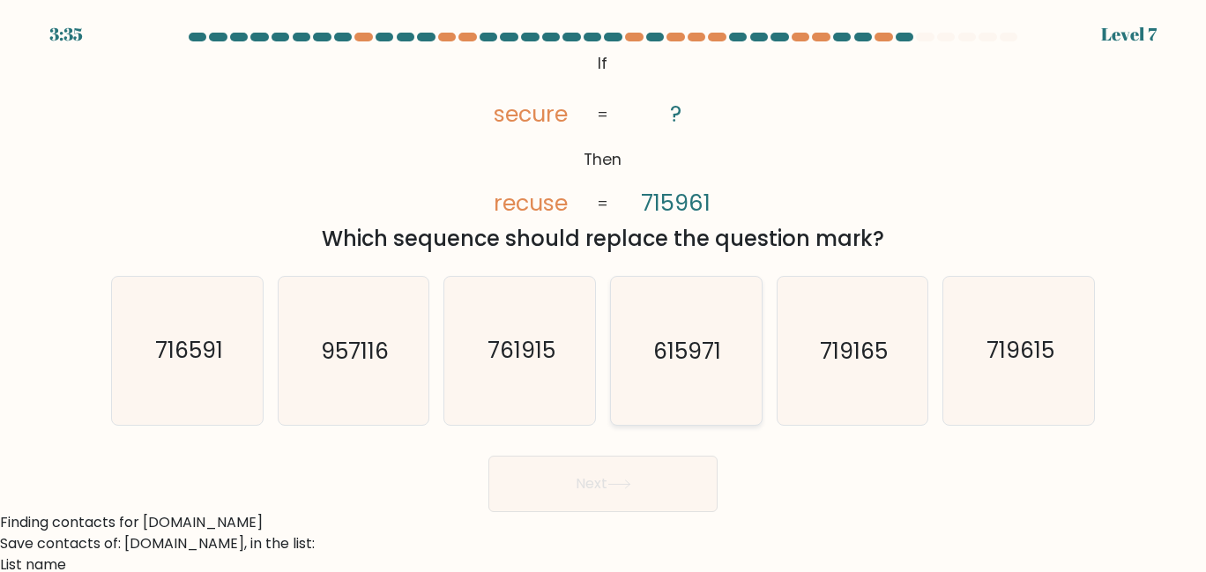
click at [630, 369] on icon "615971" at bounding box center [686, 351] width 148 height 148
click at [604, 291] on input "d. 615971" at bounding box center [603, 289] width 1 height 4
radio input "true"
click at [579, 505] on button "Next" at bounding box center [602, 484] width 229 height 56
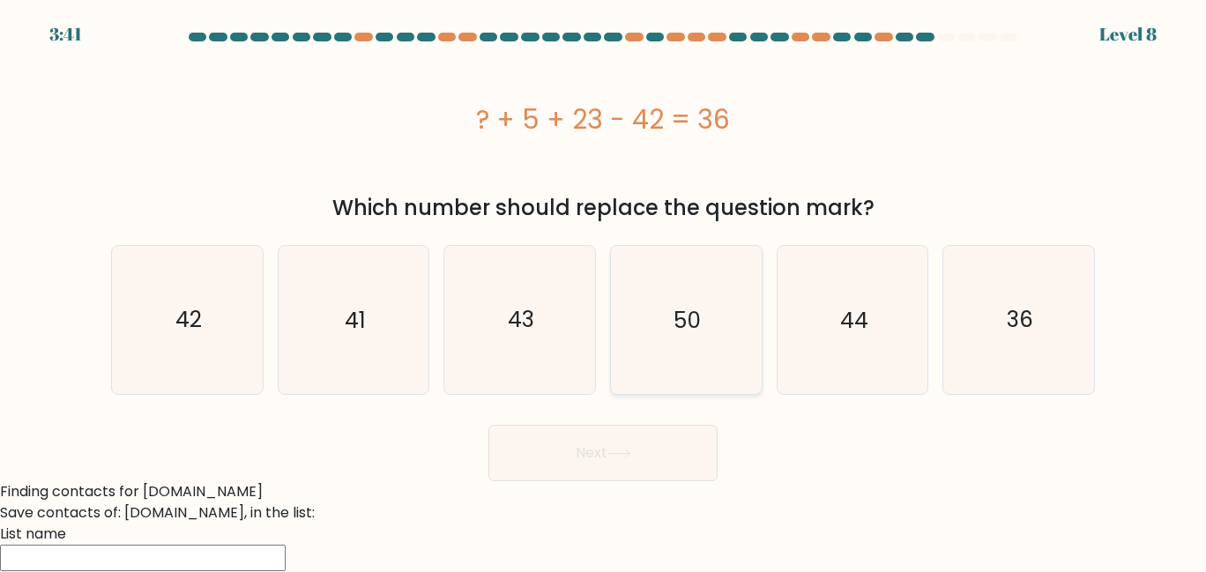
click at [610, 324] on div "50" at bounding box center [686, 320] width 153 height 150
click at [604, 291] on input "d. 50" at bounding box center [603, 289] width 1 height 4
radio input "true"
click at [616, 468] on button "Next" at bounding box center [602, 453] width 229 height 56
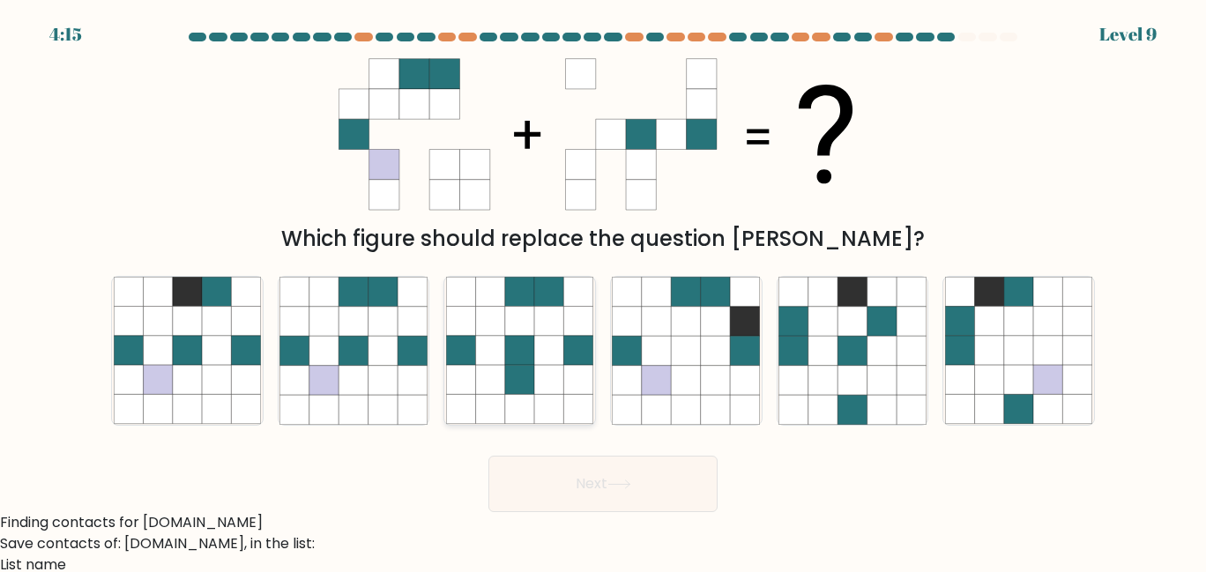
click at [576, 332] on icon at bounding box center [578, 321] width 29 height 29
click at [603, 291] on input "c." at bounding box center [603, 289] width 1 height 4
radio input "true"
click at [575, 454] on div "Next" at bounding box center [603, 479] width 1005 height 65
click at [353, 391] on icon at bounding box center [353, 379] width 29 height 29
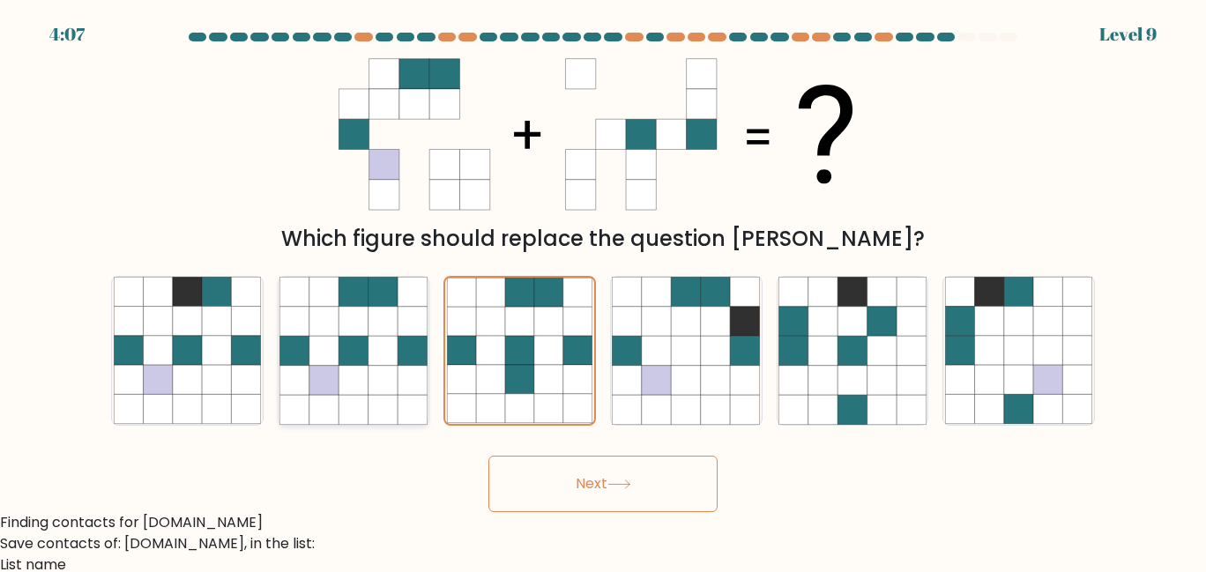
click at [603, 291] on input "b." at bounding box center [603, 289] width 1 height 4
radio input "true"
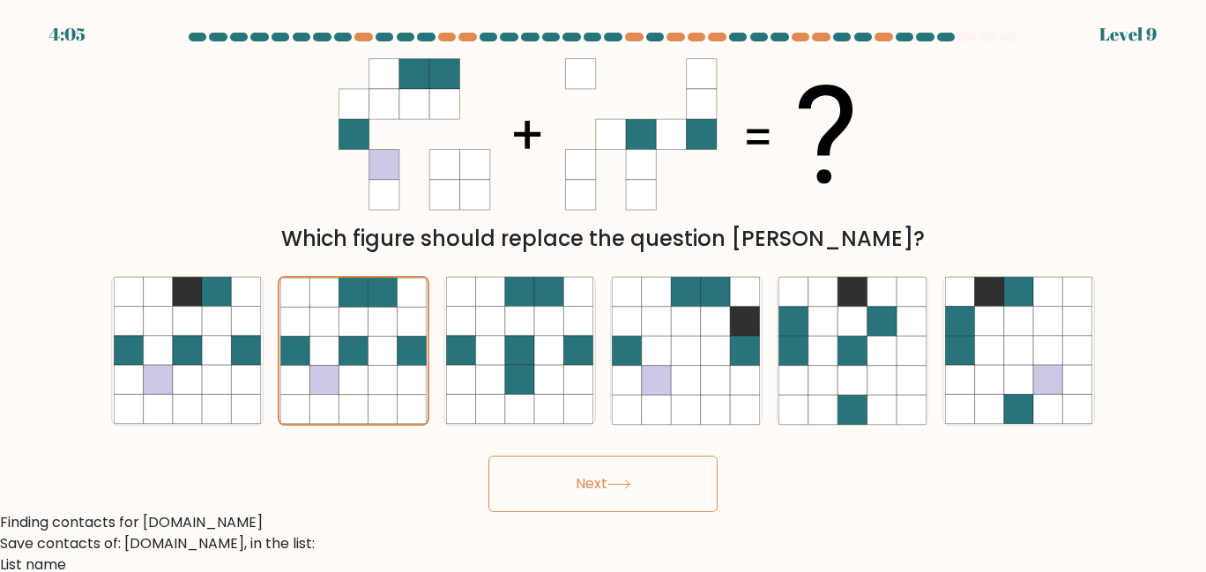
click at [567, 483] on button "Next" at bounding box center [602, 484] width 229 height 56
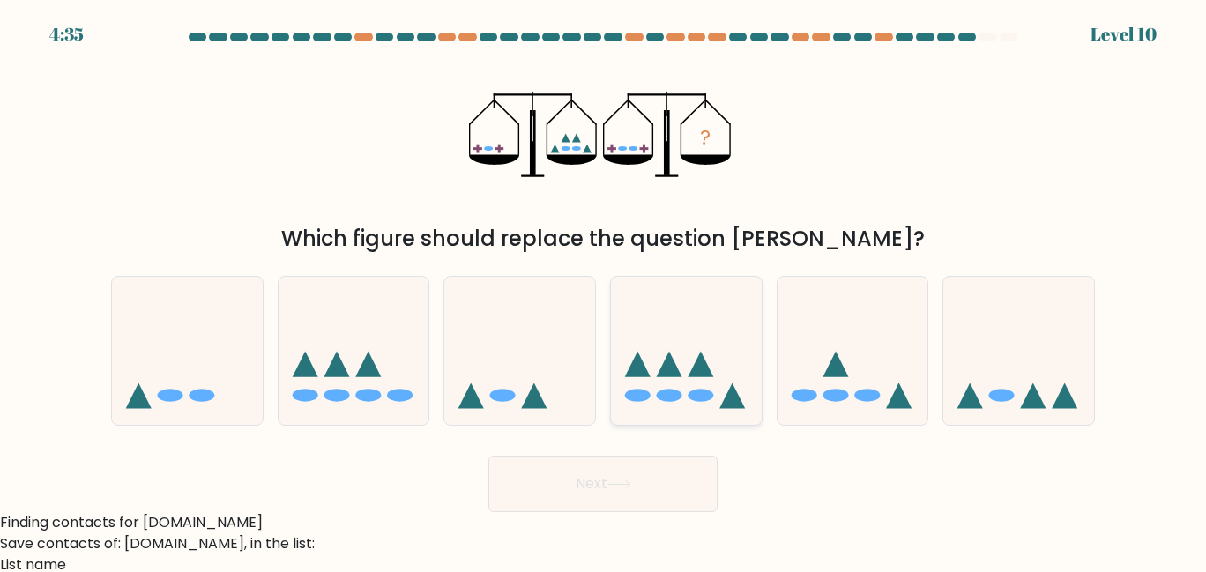
click at [702, 375] on icon at bounding box center [702, 365] width 26 height 26
click at [604, 291] on input "d." at bounding box center [603, 289] width 1 height 4
radio input "true"
click at [608, 520] on body "4:34 Level 10" at bounding box center [603, 350] width 1206 height 701
click at [601, 498] on button "Next" at bounding box center [602, 484] width 229 height 56
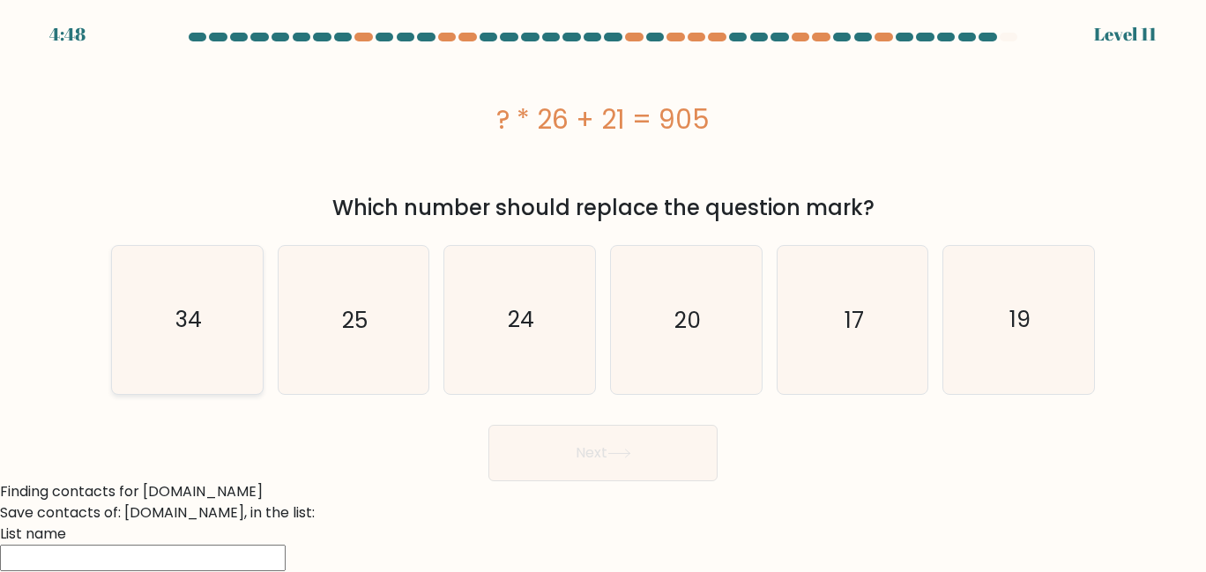
click at [205, 332] on icon "34" at bounding box center [188, 320] width 148 height 148
click at [603, 291] on input "a. 34" at bounding box center [603, 289] width 1 height 4
radio input "true"
click at [596, 459] on button "Next" at bounding box center [602, 453] width 229 height 56
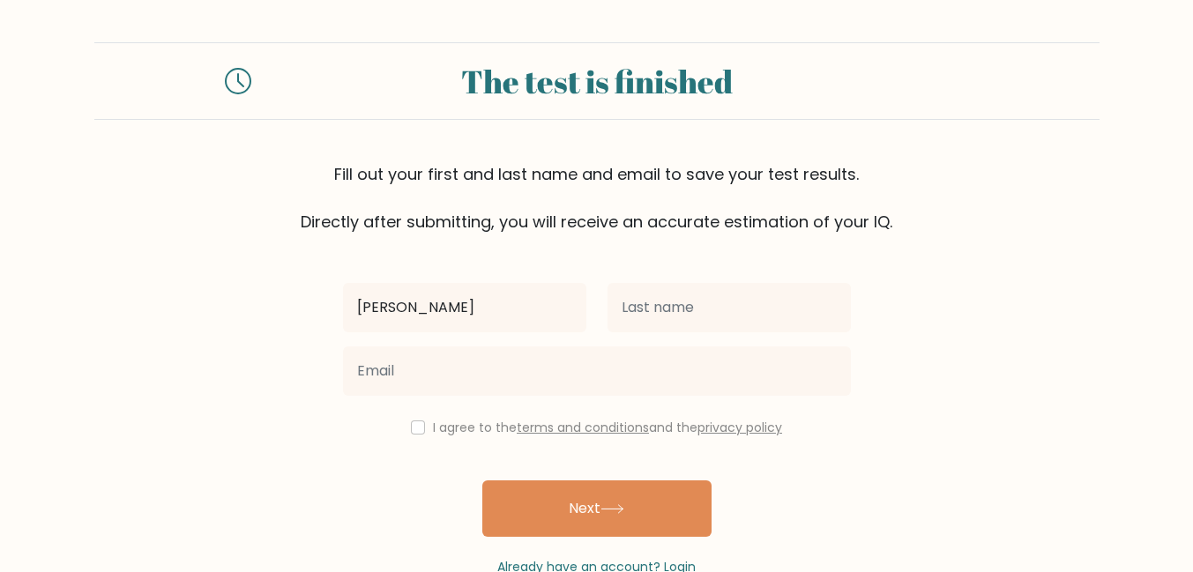
type input "[PERSON_NAME]"
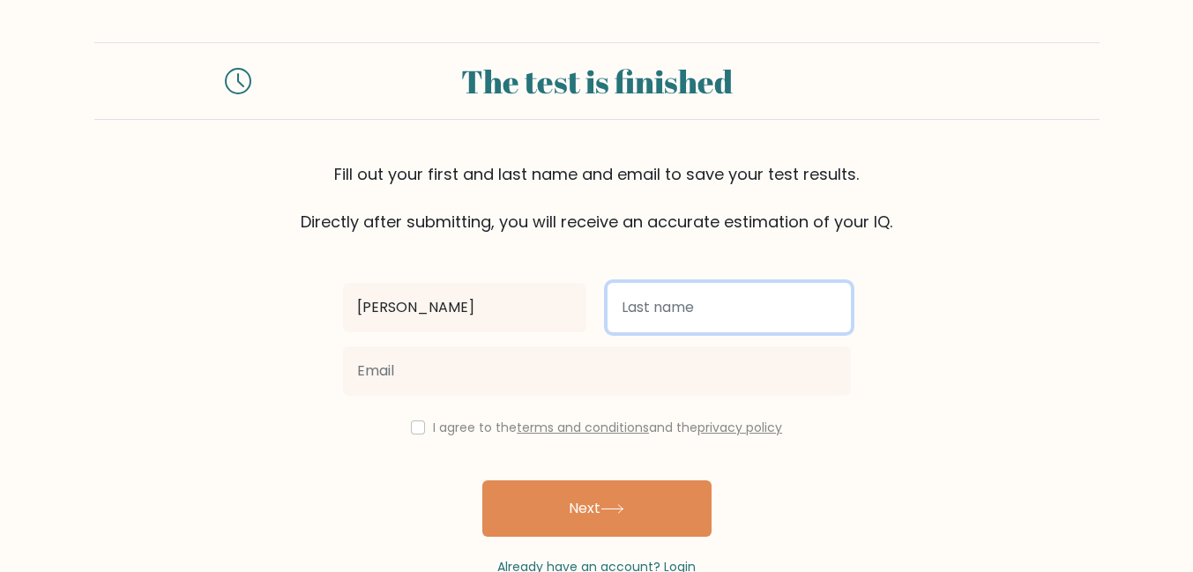
click at [716, 317] on input "text" at bounding box center [728, 307] width 243 height 49
type input "[PERSON_NAME]"
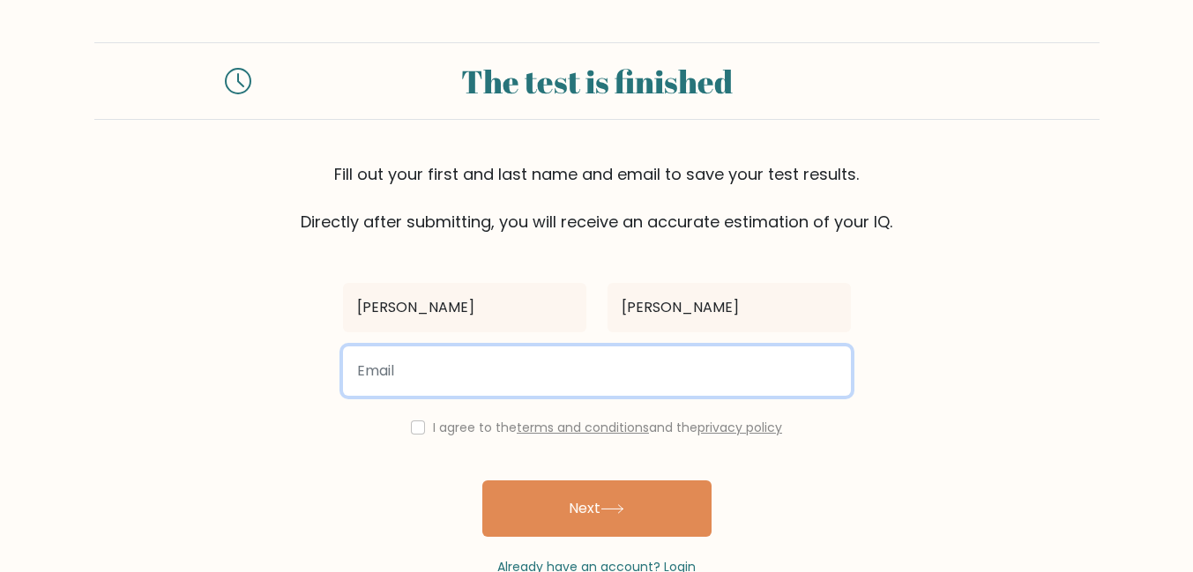
click at [433, 365] on input "email" at bounding box center [597, 371] width 508 height 49
type input "dianajean.javier@gmail.com"
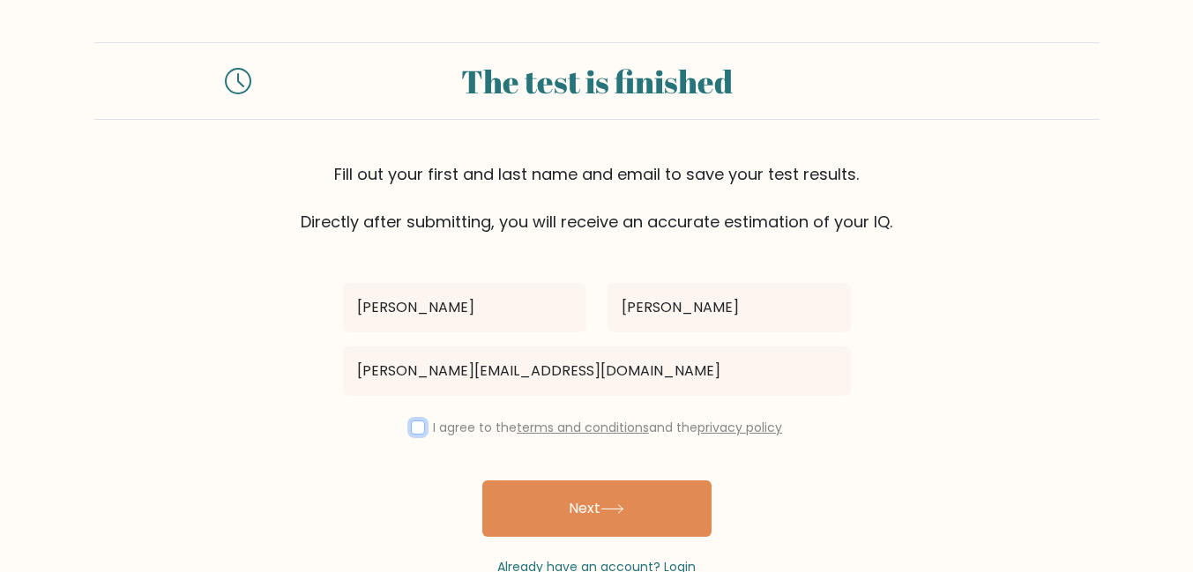
click at [417, 428] on input "checkbox" at bounding box center [418, 428] width 14 height 14
checkbox input "true"
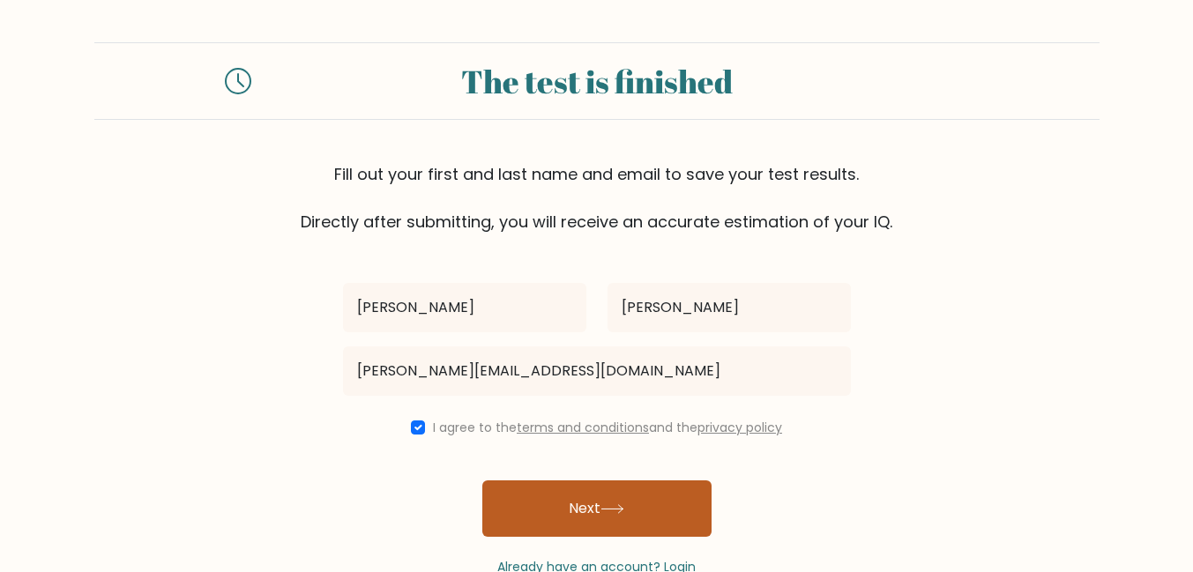
click at [555, 499] on button "Next" at bounding box center [596, 509] width 229 height 56
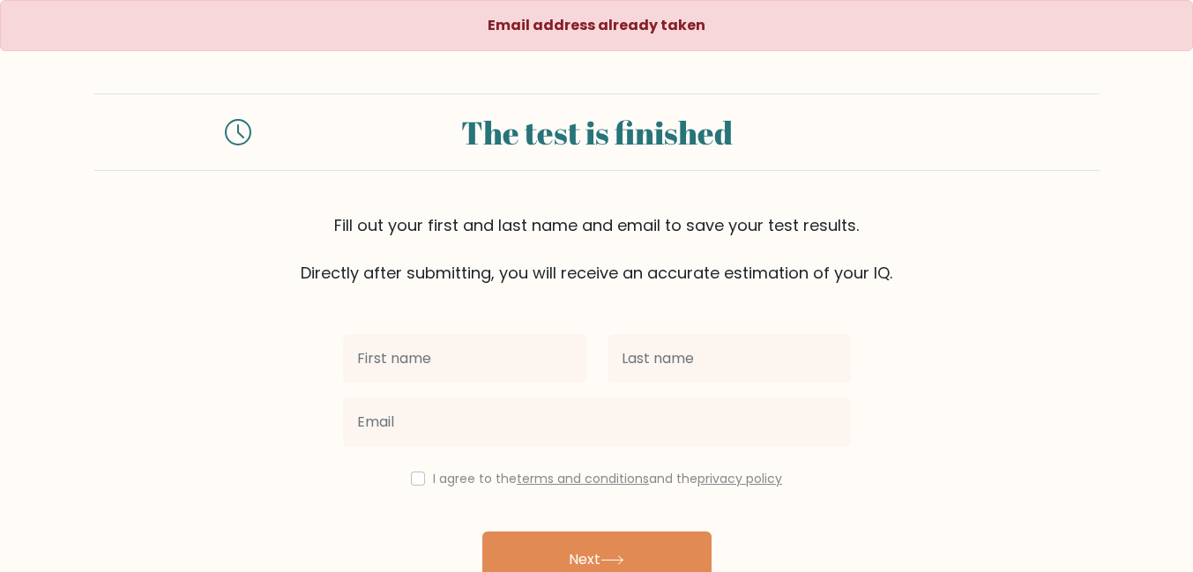
click at [384, 363] on input "text" at bounding box center [464, 358] width 243 height 49
type input "[PERSON_NAME]"
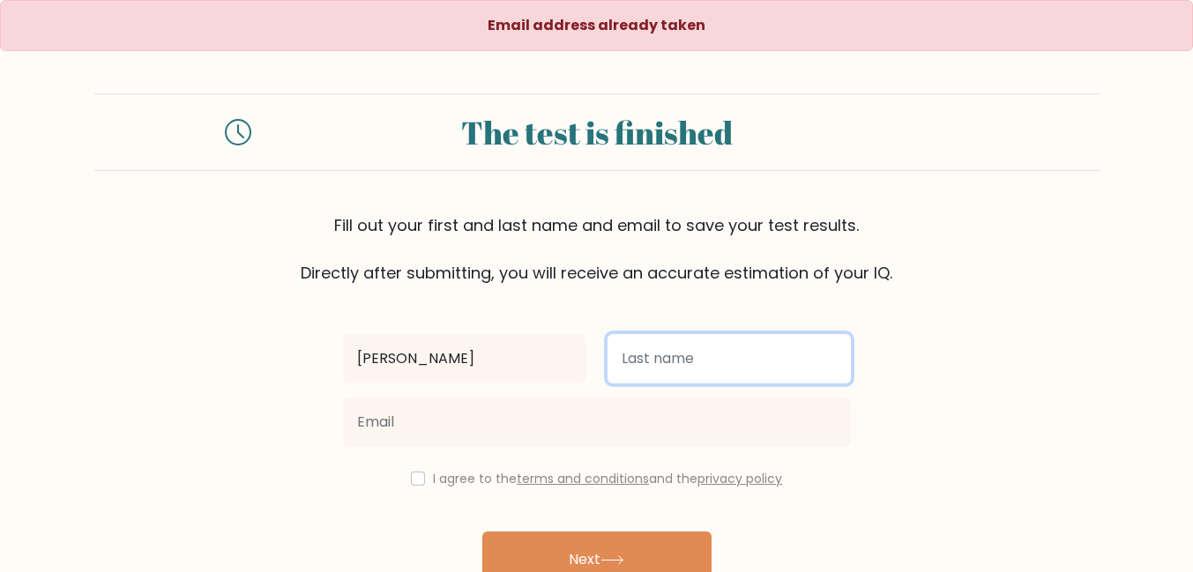
click at [671, 365] on input "text" at bounding box center [728, 358] width 243 height 49
type input "[PERSON_NAME]"
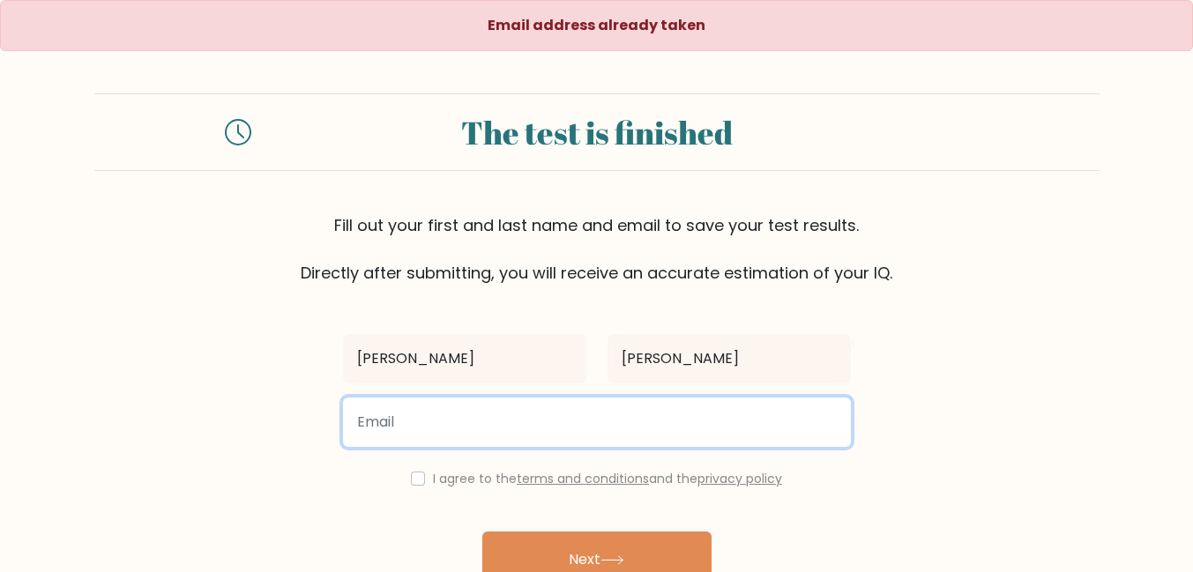
click at [548, 418] on input "email" at bounding box center [597, 422] width 508 height 49
type input "[EMAIL_ADDRESS][DOMAIN_NAME]"
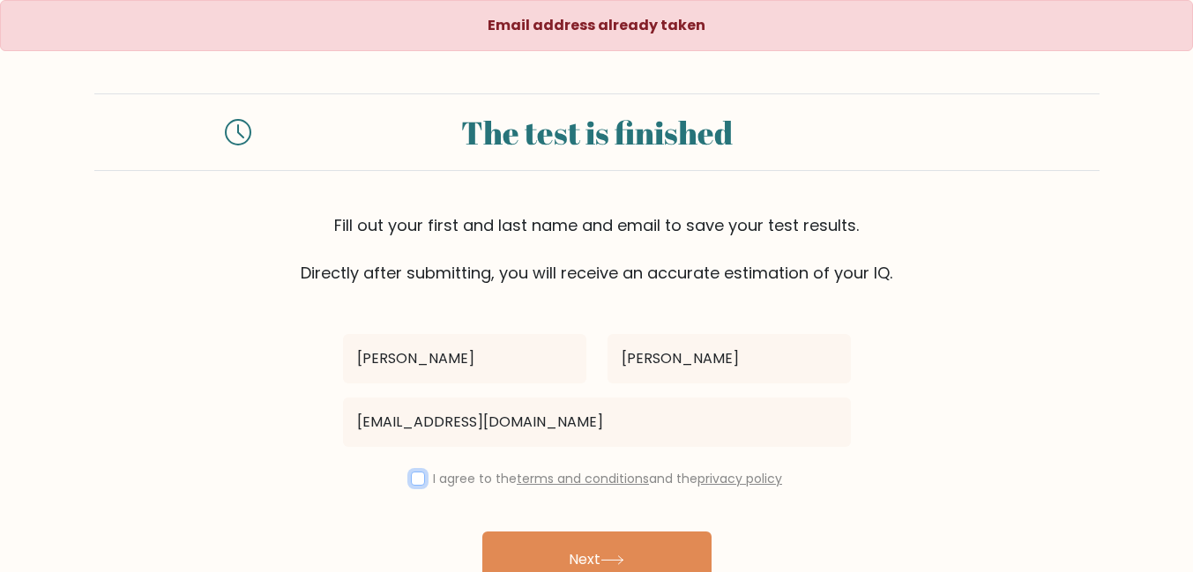
click at [414, 478] on input "checkbox" at bounding box center [418, 479] width 14 height 14
checkbox input "true"
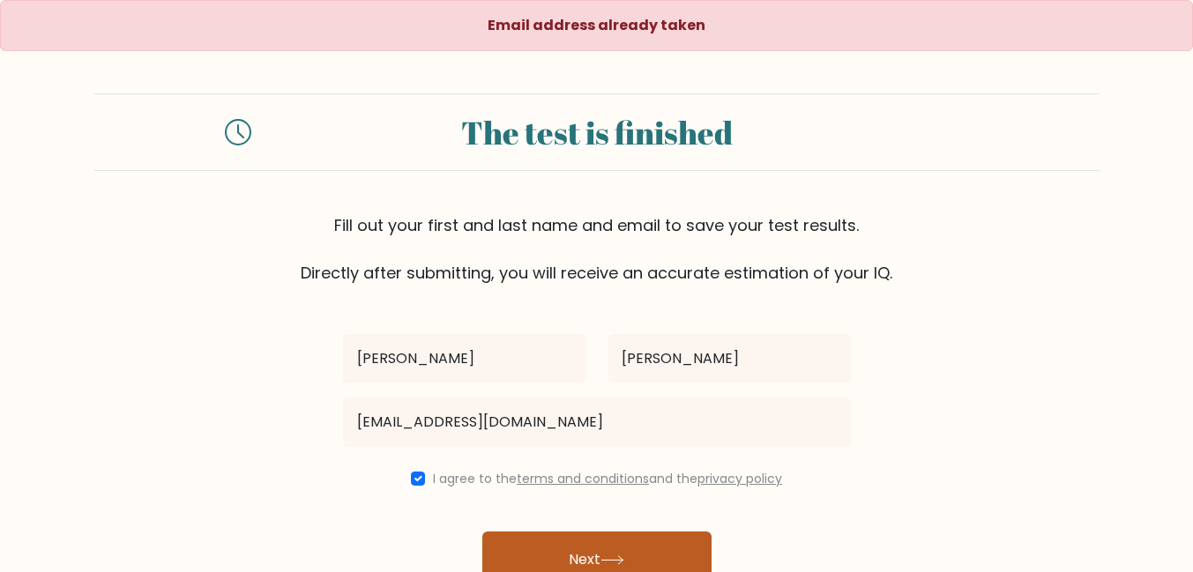
click at [540, 560] on button "Next" at bounding box center [596, 560] width 229 height 56
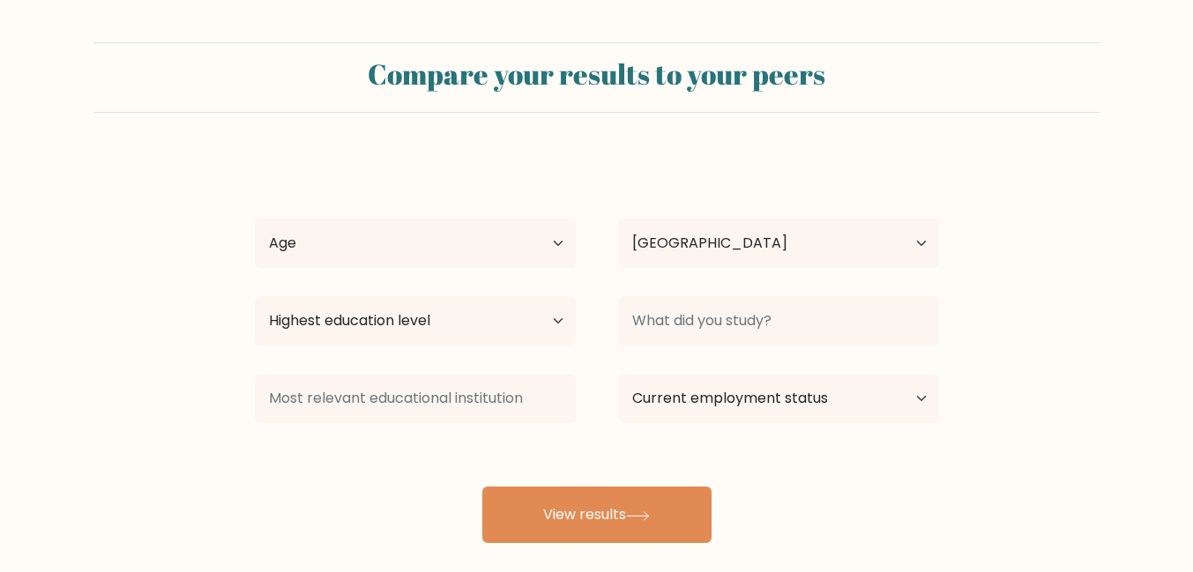
select select "PH"
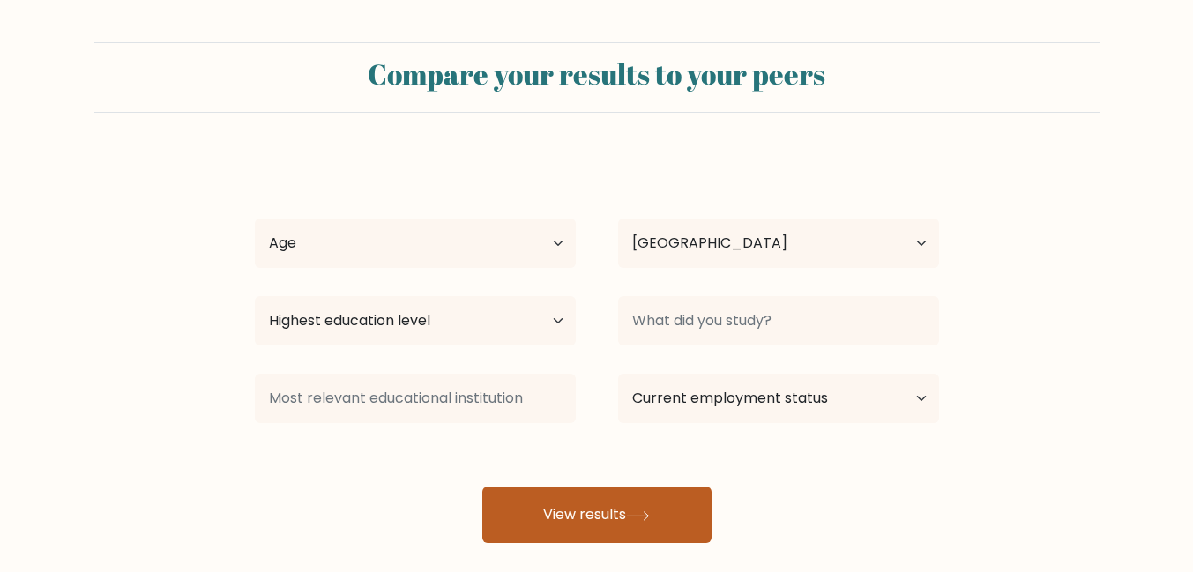
click at [590, 505] on button "View results" at bounding box center [596, 515] width 229 height 56
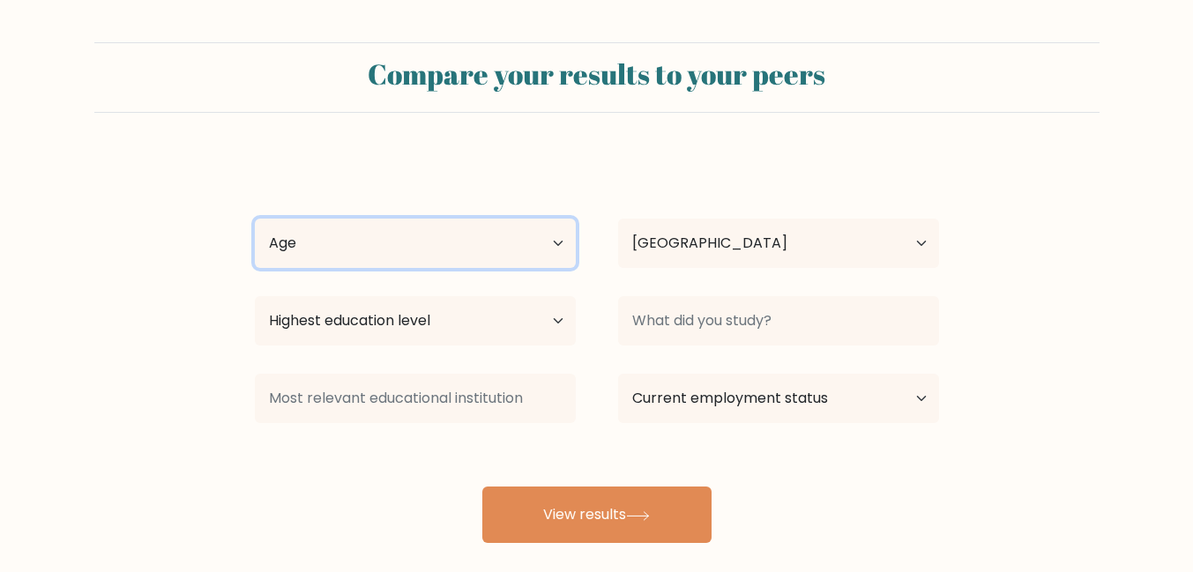
click at [337, 235] on select "Age Under 18 years old 18-24 years old 25-34 years old 35-44 years old 45-54 ye…" at bounding box center [415, 243] width 321 height 49
select select "35_44"
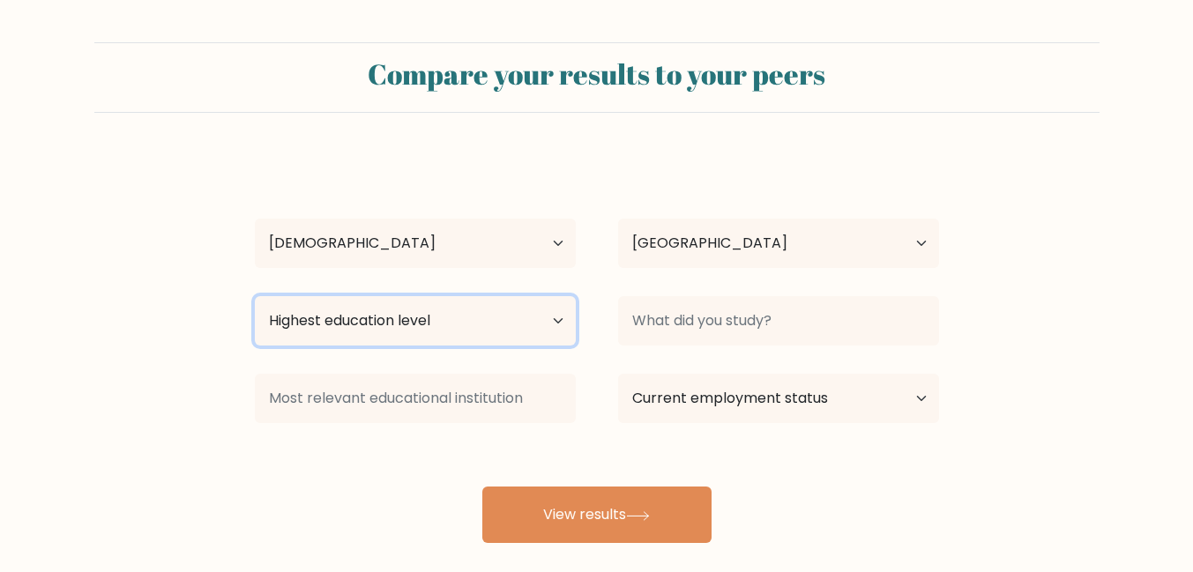
click at [501, 338] on select "Highest education level No schooling Primary Lower Secondary Upper Secondary Oc…" at bounding box center [415, 320] width 321 height 49
select select "bachelors_degree"
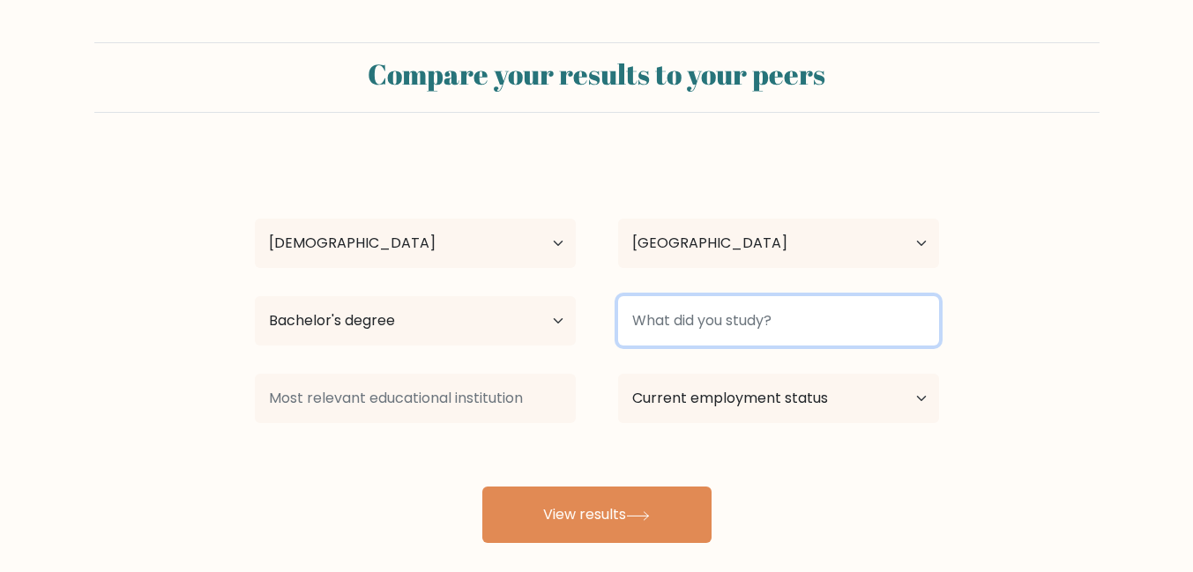
click at [764, 330] on input at bounding box center [778, 320] width 321 height 49
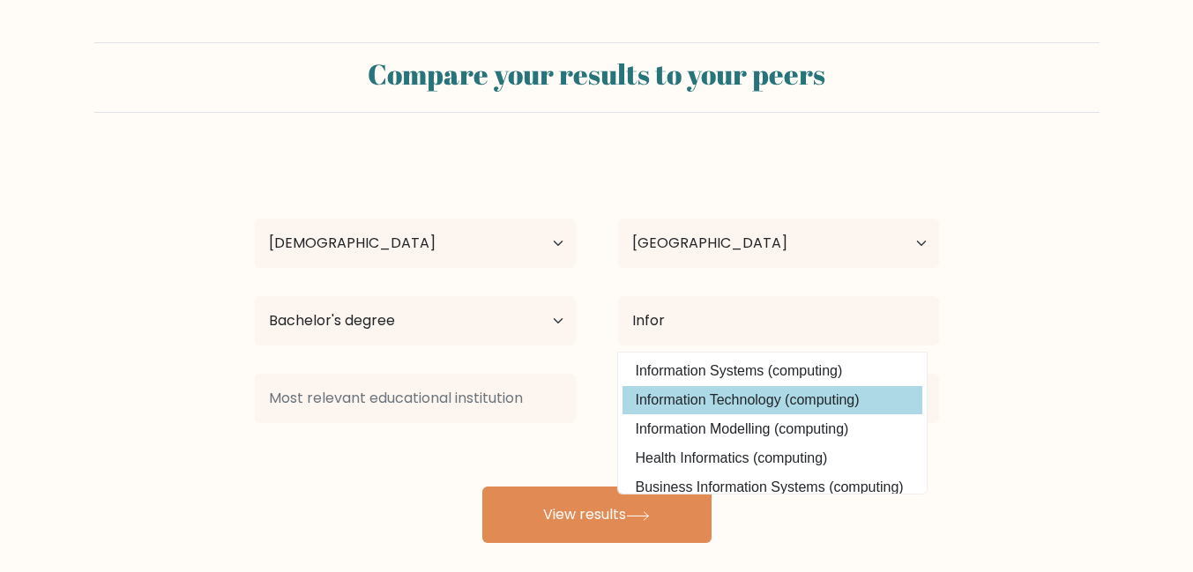
click at [774, 399] on option "Information Technology (computing)" at bounding box center [772, 400] width 300 height 28
type input "Information Technology"
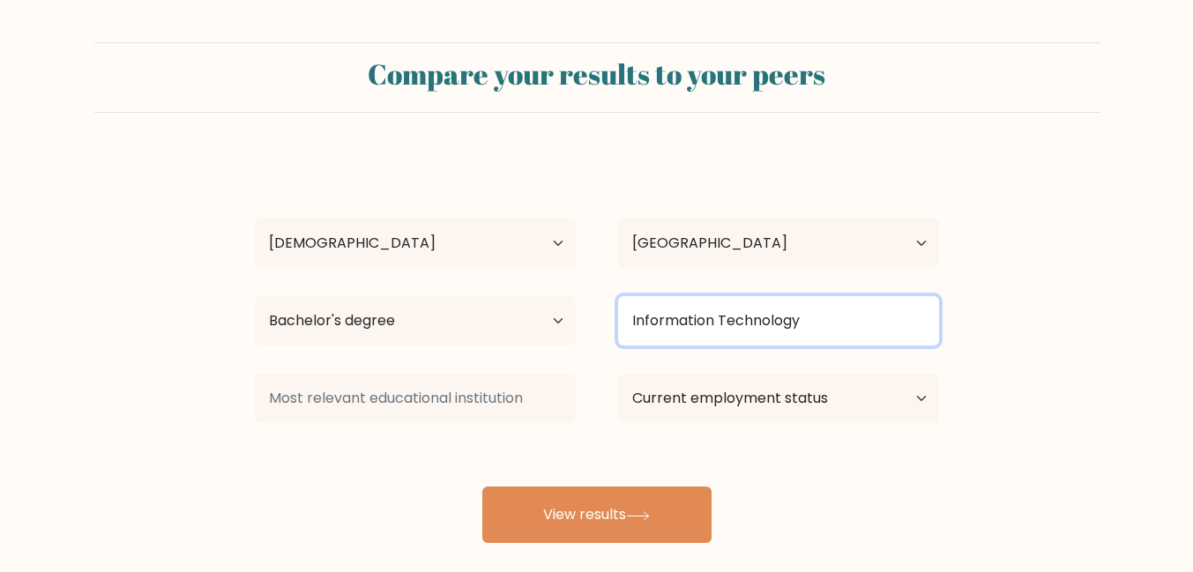
click at [782, 333] on input "Information Technology" at bounding box center [778, 320] width 321 height 49
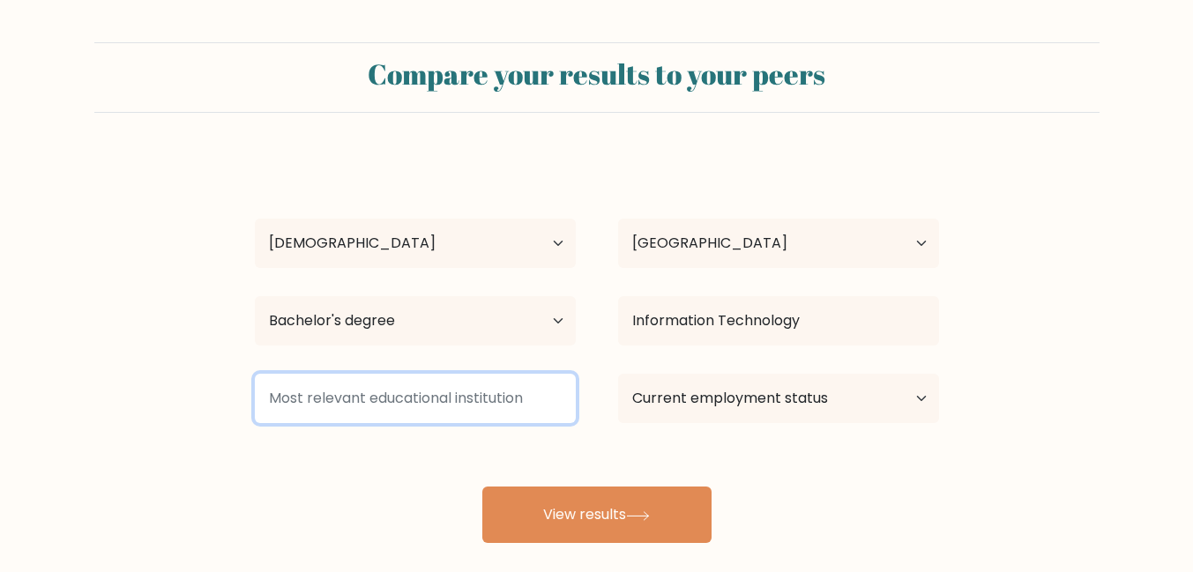
click at [479, 405] on input at bounding box center [415, 398] width 321 height 49
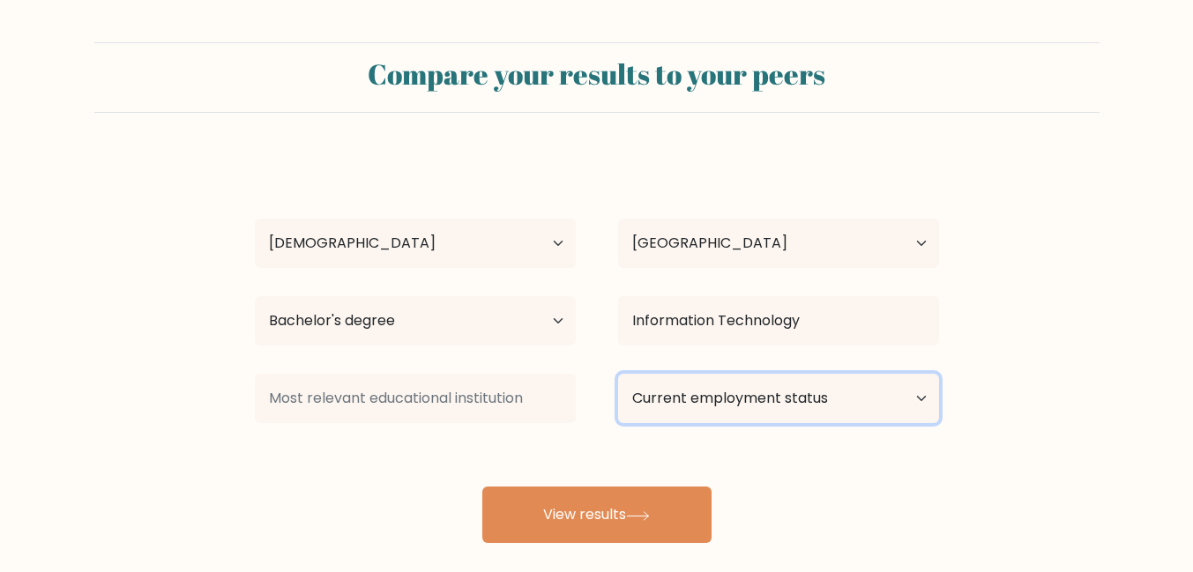
click at [699, 397] on select "Current employment status Employed Student Retired Other / prefer not to answer" at bounding box center [778, 398] width 321 height 49
select select "other"
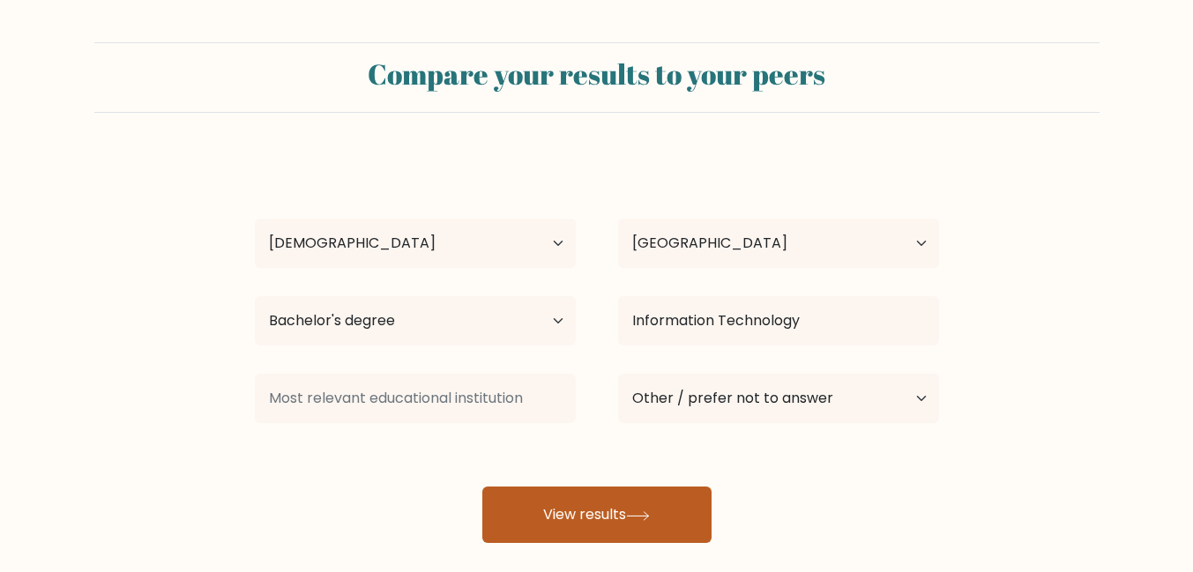
click at [637, 518] on icon at bounding box center [638, 516] width 24 height 10
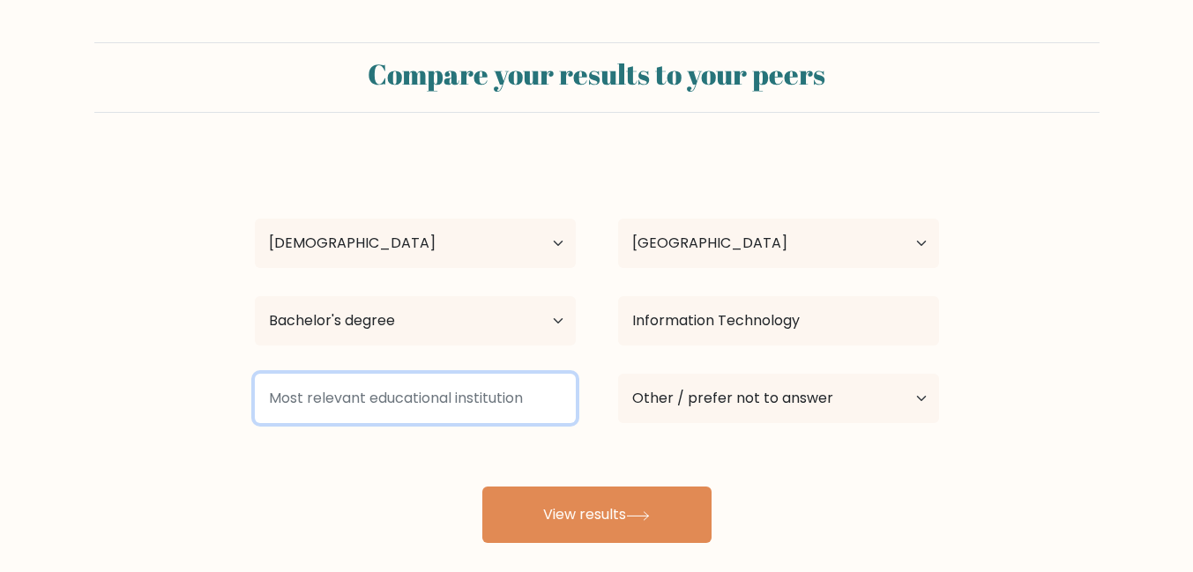
click at [444, 402] on input at bounding box center [415, 398] width 321 height 49
click at [443, 402] on input at bounding box center [415, 398] width 321 height 49
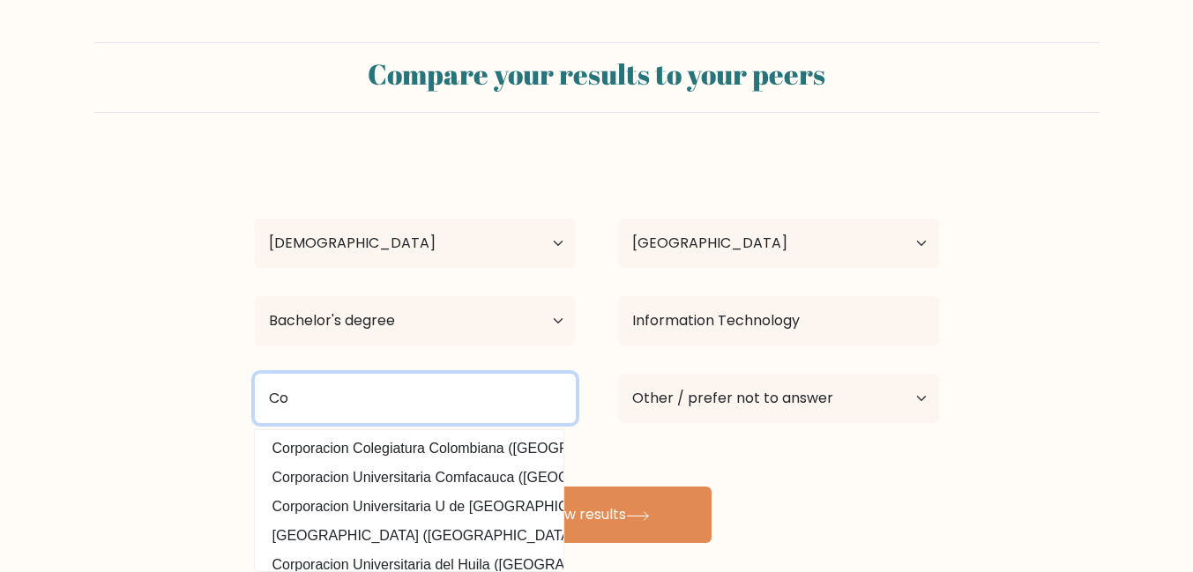
type input "C"
type input "F"
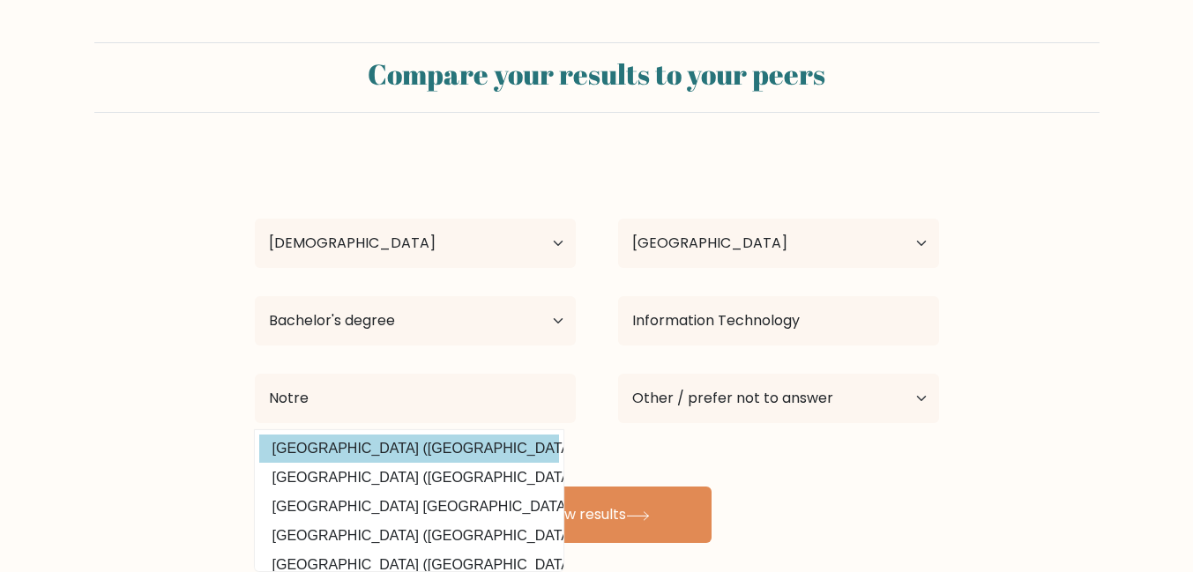
click at [449, 458] on option "Notre Dame University (Philippines)" at bounding box center [409, 449] width 300 height 28
type input "[GEOGRAPHIC_DATA]"
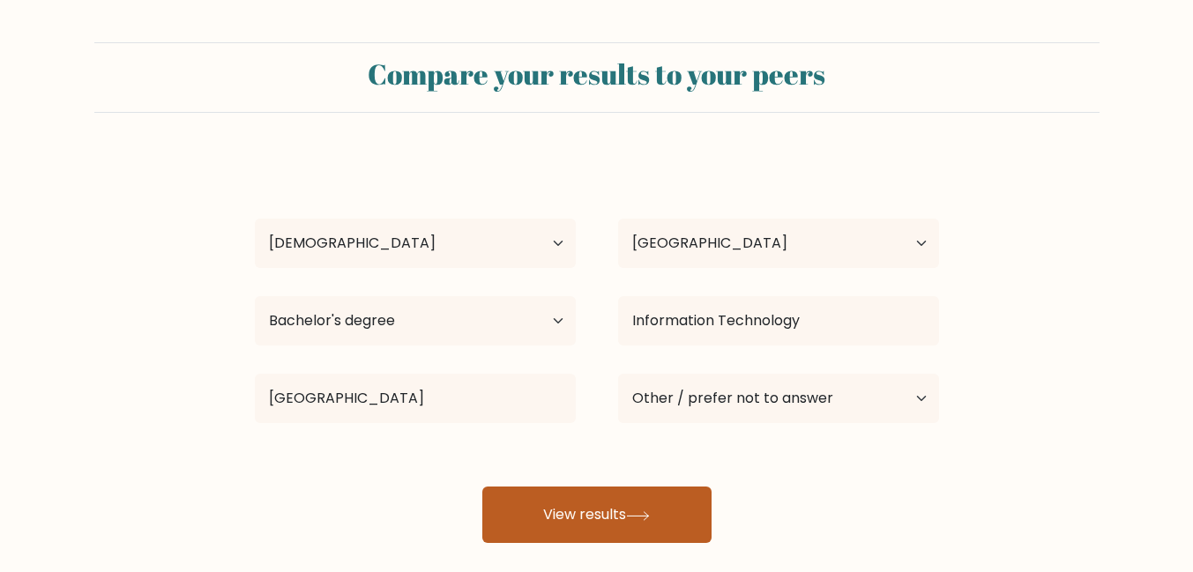
click at [578, 527] on button "View results" at bounding box center [596, 515] width 229 height 56
